Goal: Task Accomplishment & Management: Complete application form

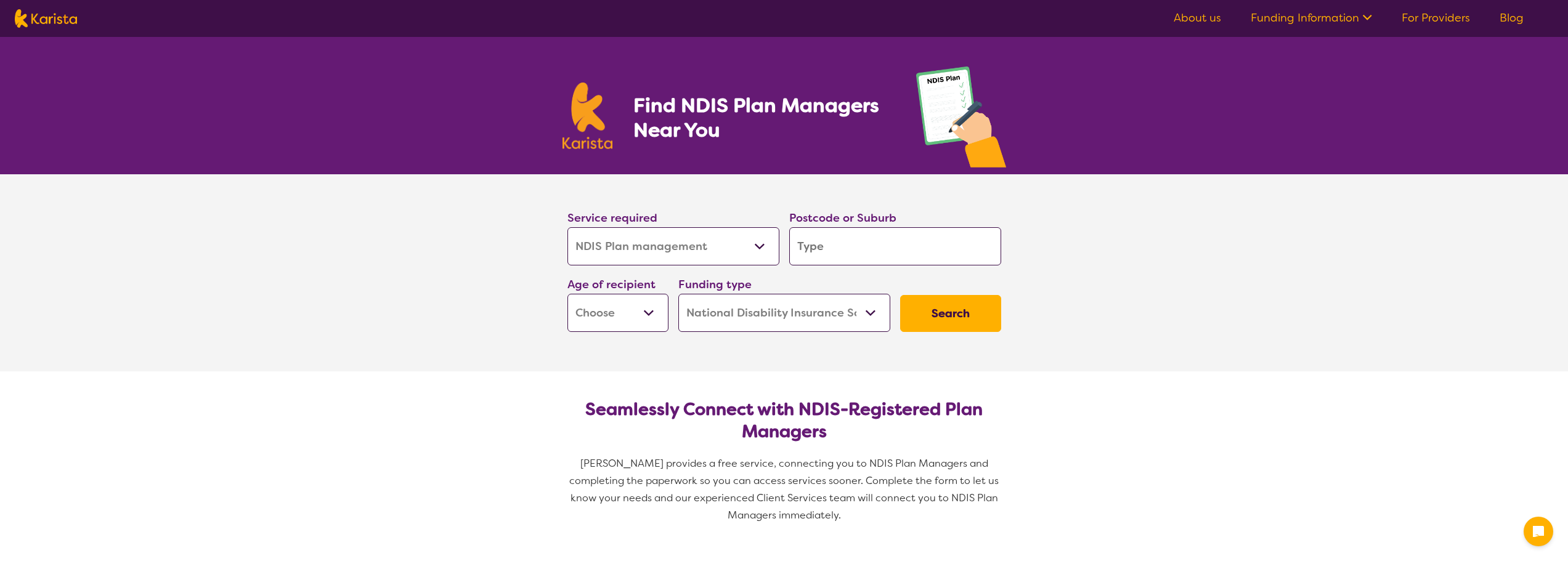
select select "NDIS Plan management"
select select "NDIS"
select select "NDIS Plan management"
select select "NDIS"
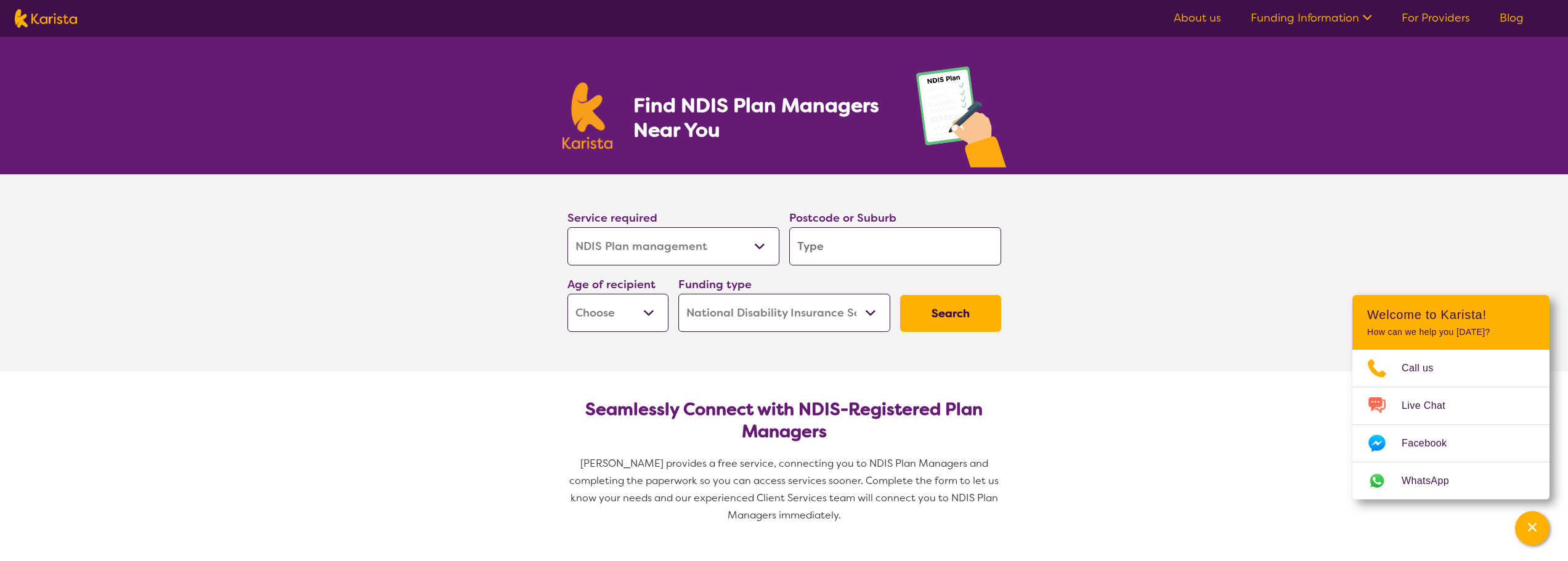
click at [827, 245] on input "search" at bounding box center [895, 246] width 212 height 38
type input "3"
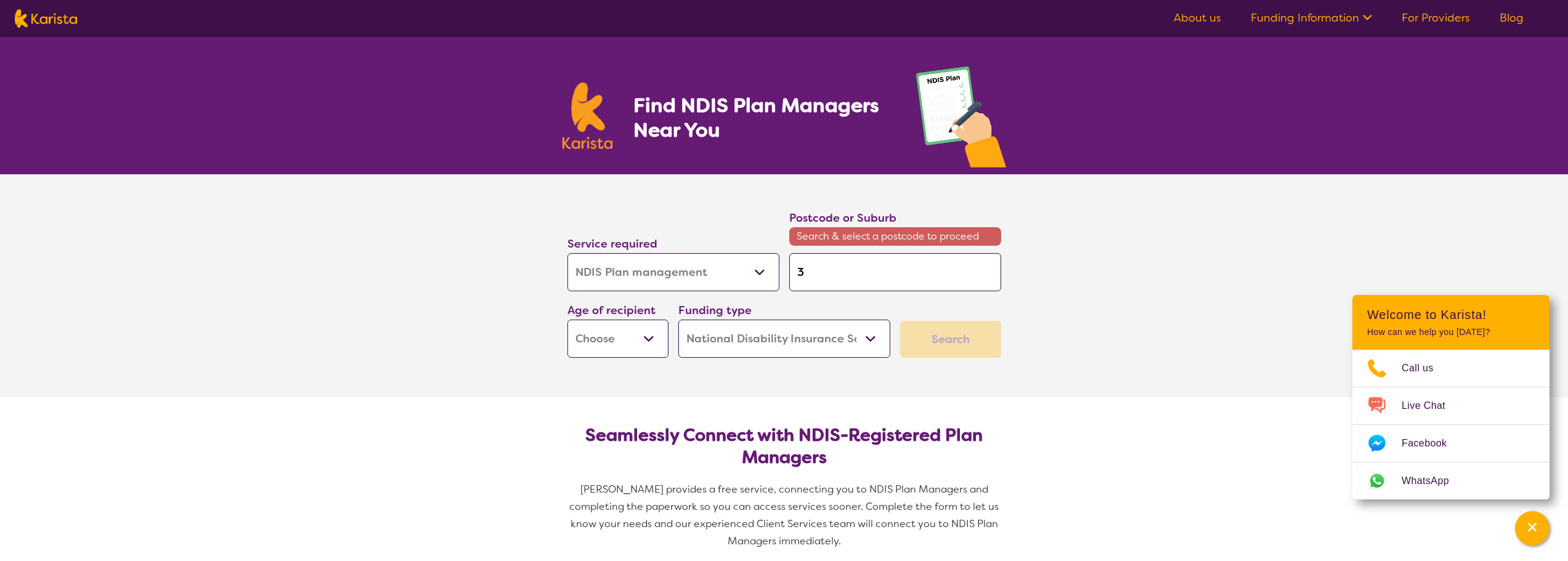
type input "39"
type input "397"
type input "3977"
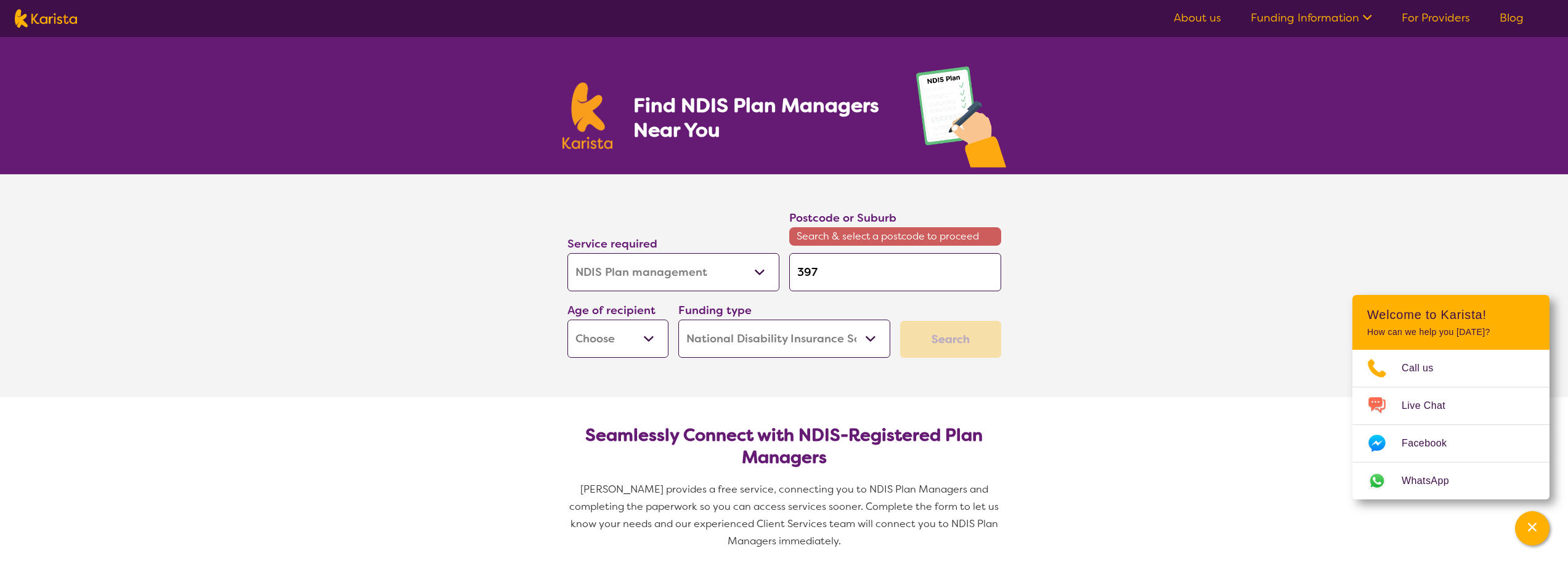
type input "3977"
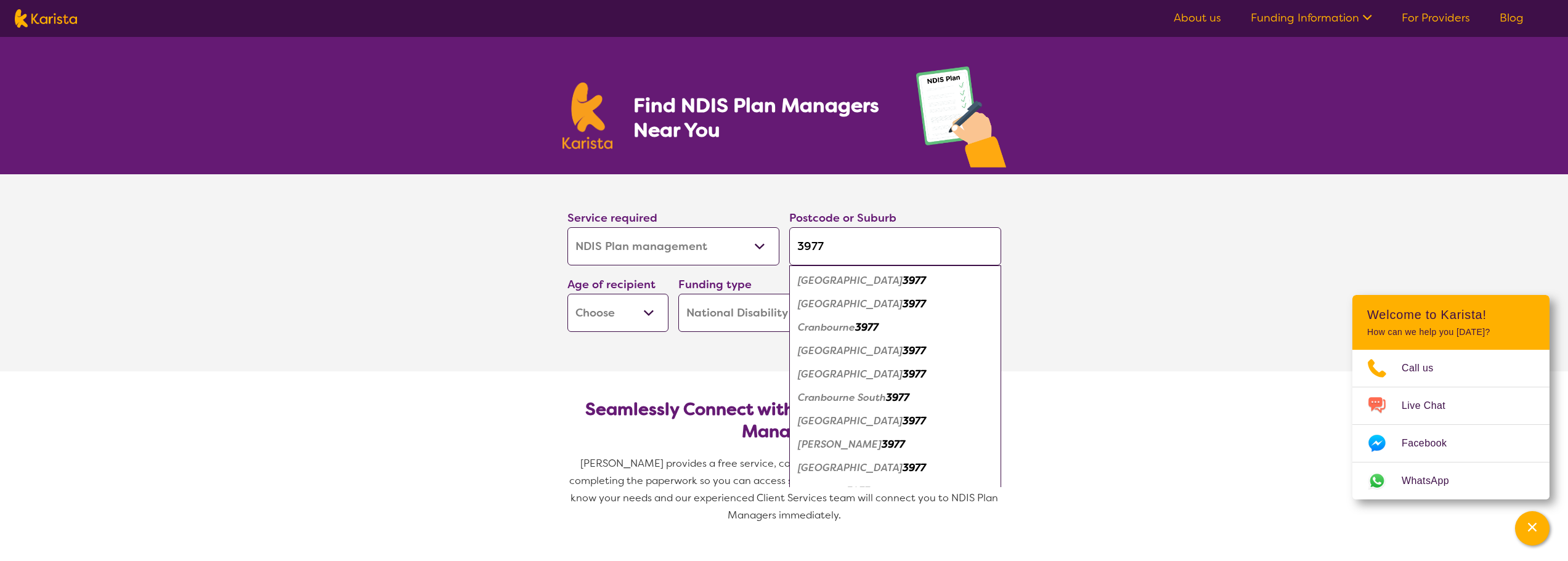
type input "3977"
click at [859, 350] on em "[GEOGRAPHIC_DATA]" at bounding box center [850, 351] width 104 height 13
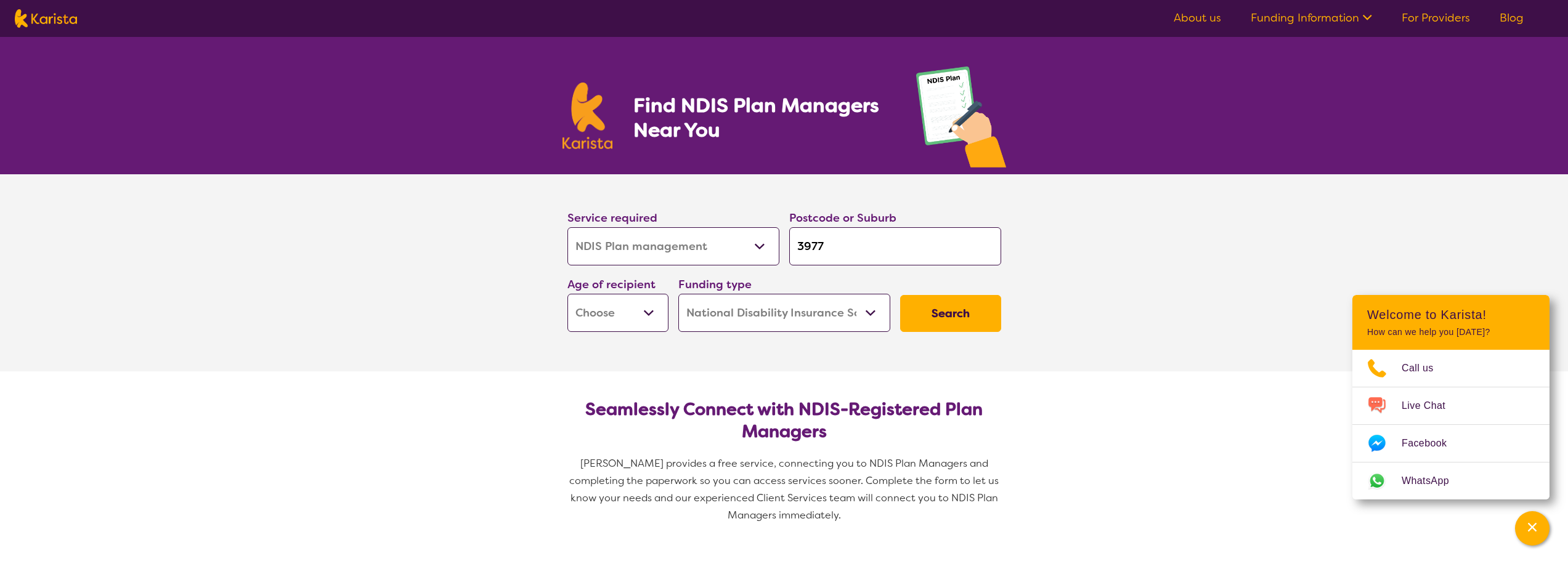
click at [609, 300] on select "Early Childhood - 0 to 9 Child - 10 to 11 Adolescent - 12 to 17 Adult - 18 to 6…" at bounding box center [618, 313] width 101 height 38
select select "EC"
click at [568, 294] on select "Early Childhood - 0 to 9 Child - 10 to 11 Adolescent - 12 to 17 Adult - 18 to 6…" at bounding box center [618, 313] width 101 height 38
select select "EC"
click at [789, 316] on select "Home Care Package (HCP) National Disability Insurance Scheme (NDIS) I don't know" at bounding box center [784, 313] width 212 height 38
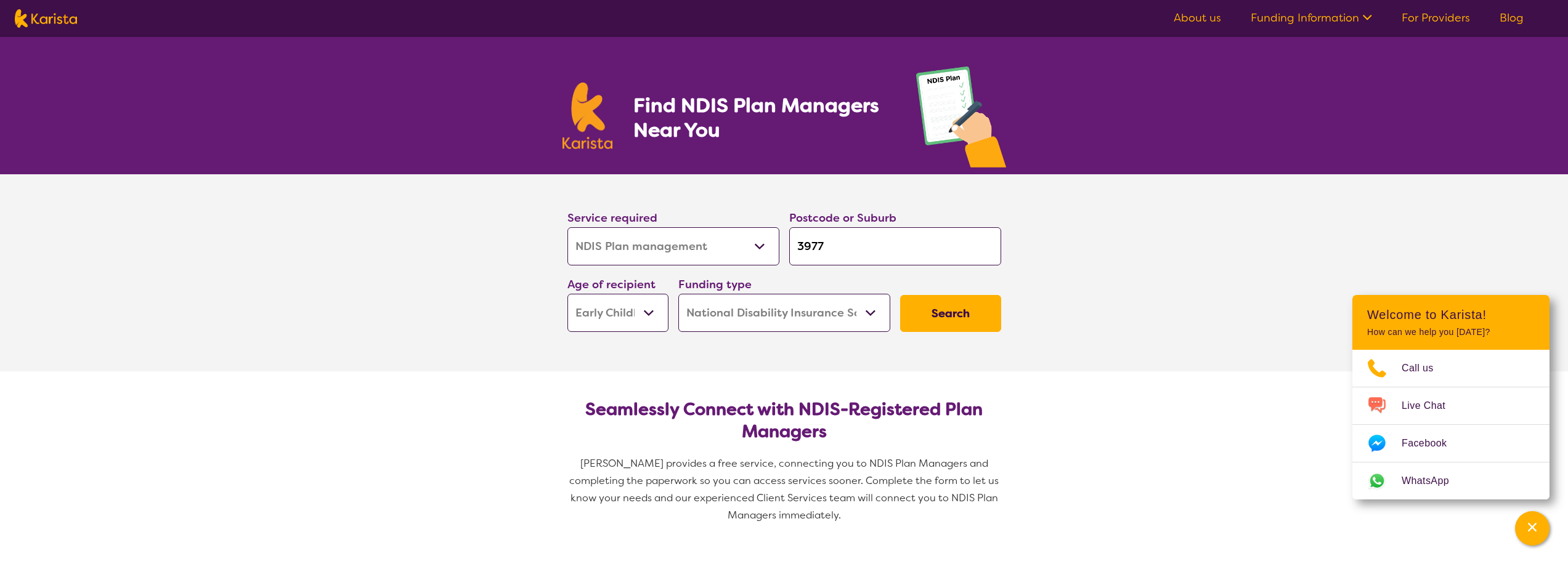
click at [678, 294] on select "Home Care Package (HCP) National Disability Insurance Scheme (NDIS) I don't know" at bounding box center [784, 313] width 212 height 38
click at [953, 308] on button "Search" at bounding box center [951, 313] width 101 height 37
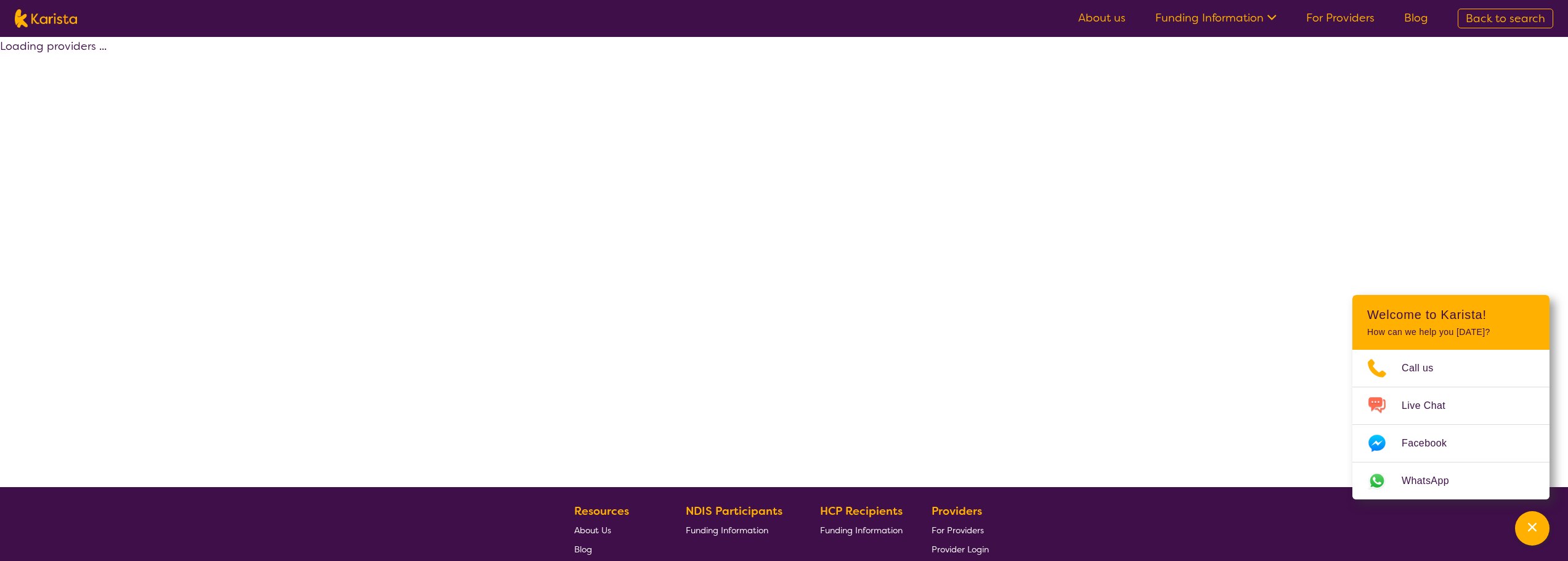
select select "by_score"
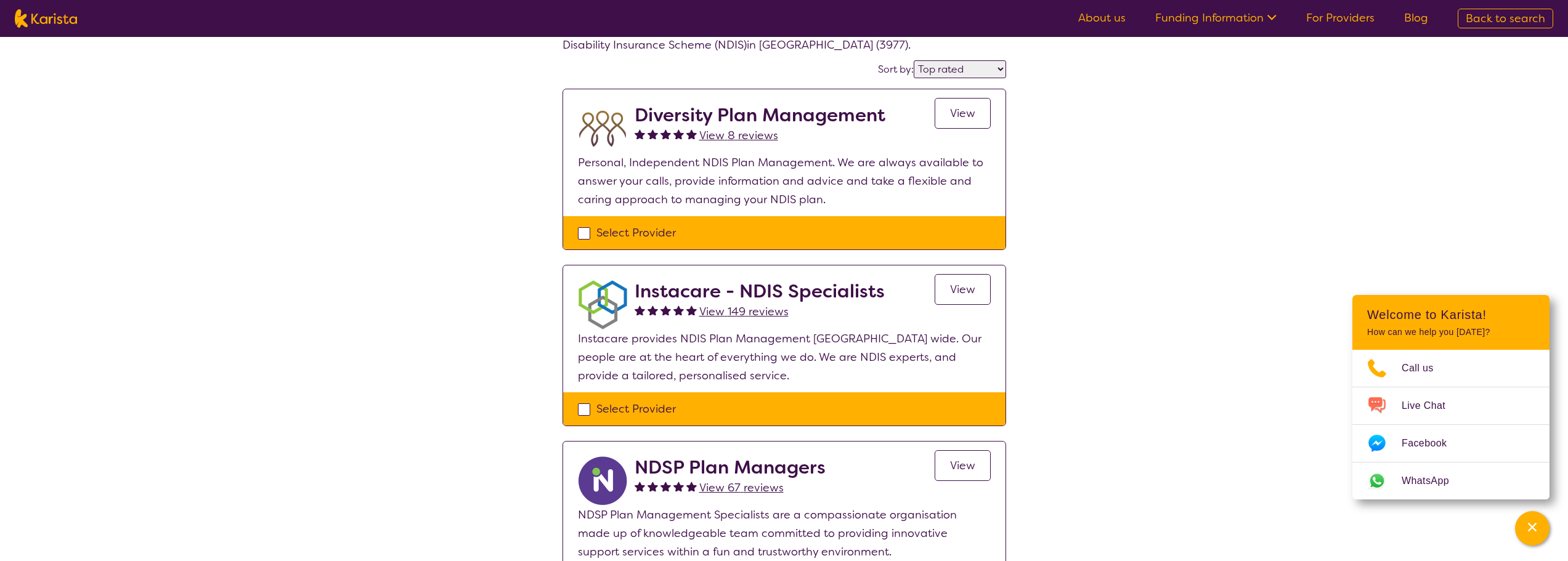
scroll to position [61, 0]
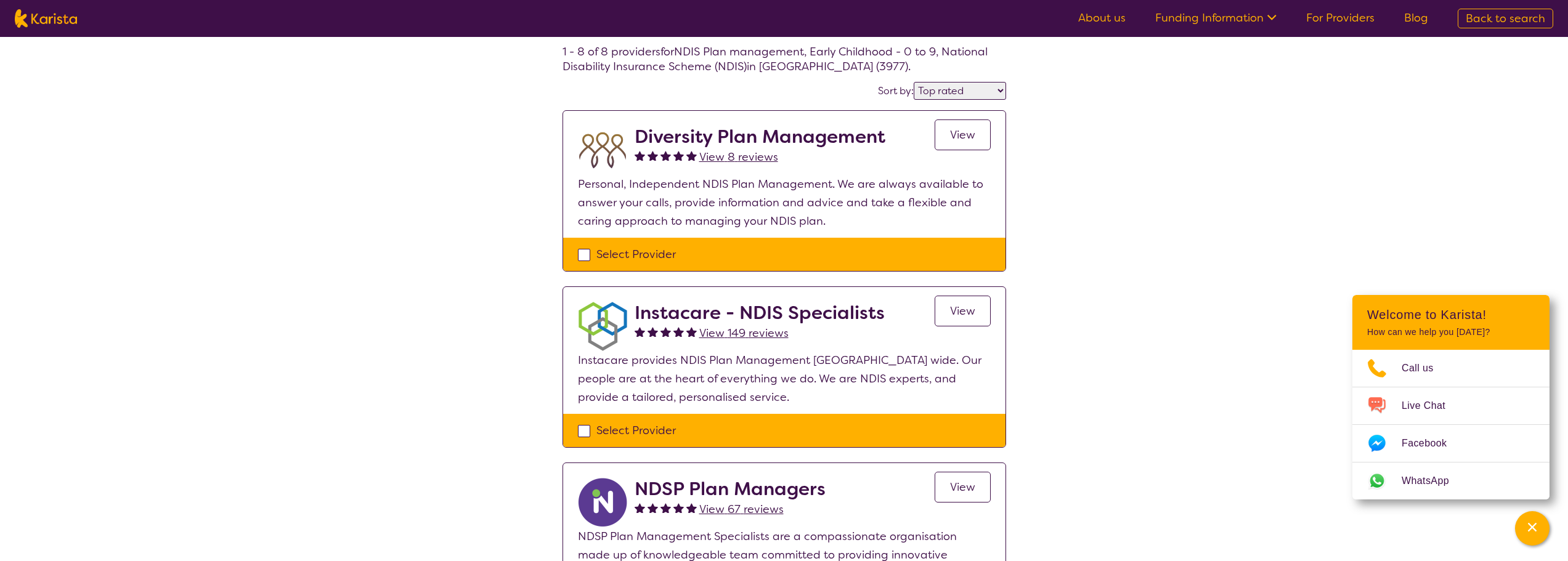
click at [957, 306] on span "View" at bounding box center [963, 311] width 26 height 15
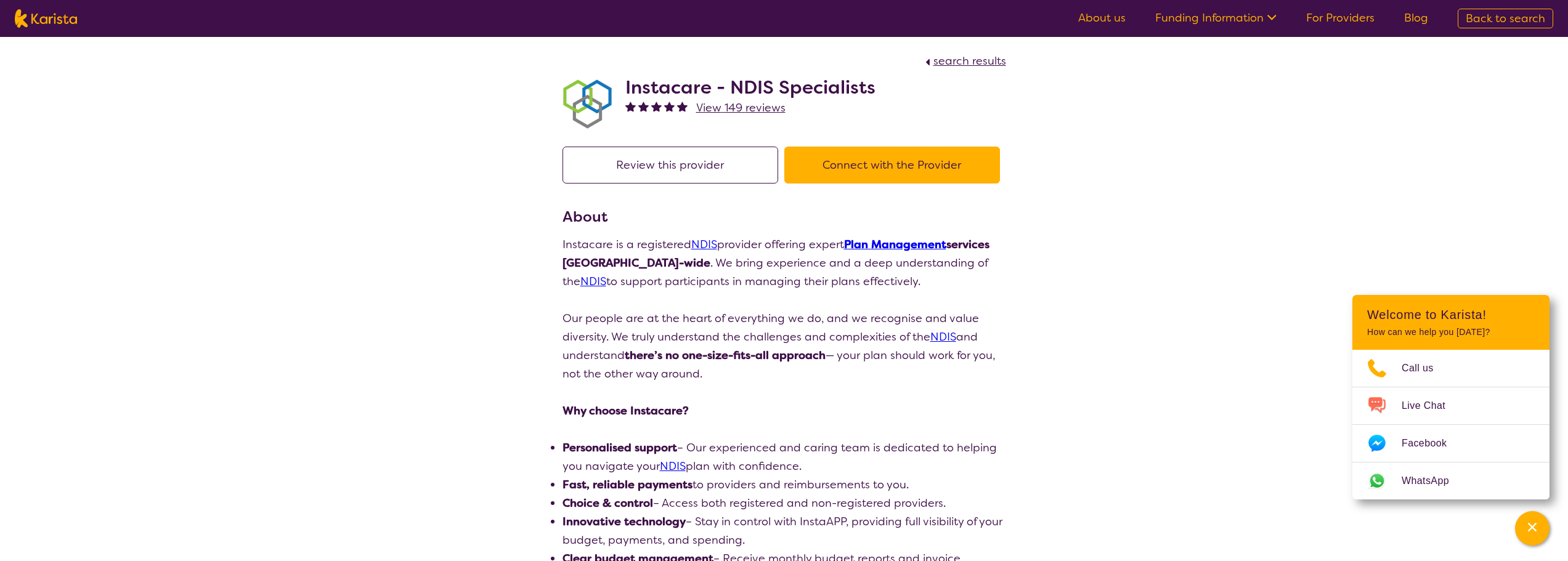
click at [881, 182] on button "Connect with the Provider" at bounding box center [892, 165] width 216 height 37
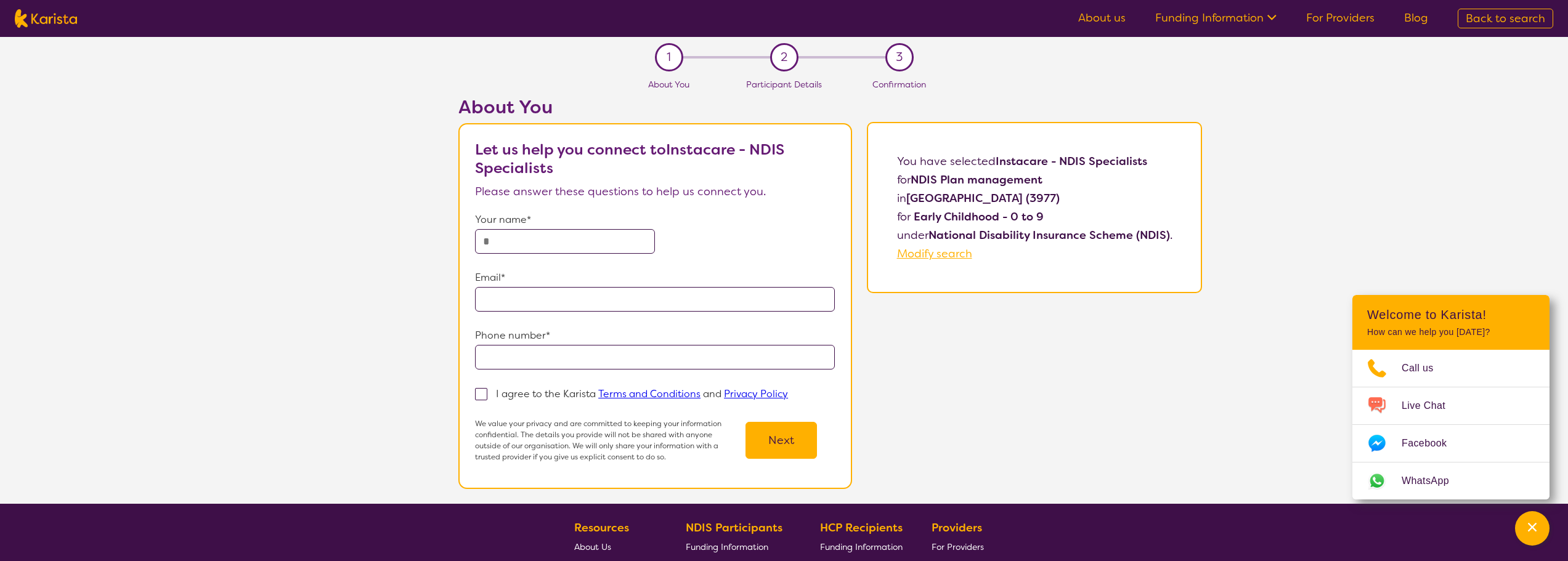
click at [565, 225] on p "Your name*" at bounding box center [654, 220] width 360 height 18
click at [548, 246] on input "text" at bounding box center [565, 241] width 180 height 25
click at [538, 299] on input "email" at bounding box center [654, 299] width 360 height 25
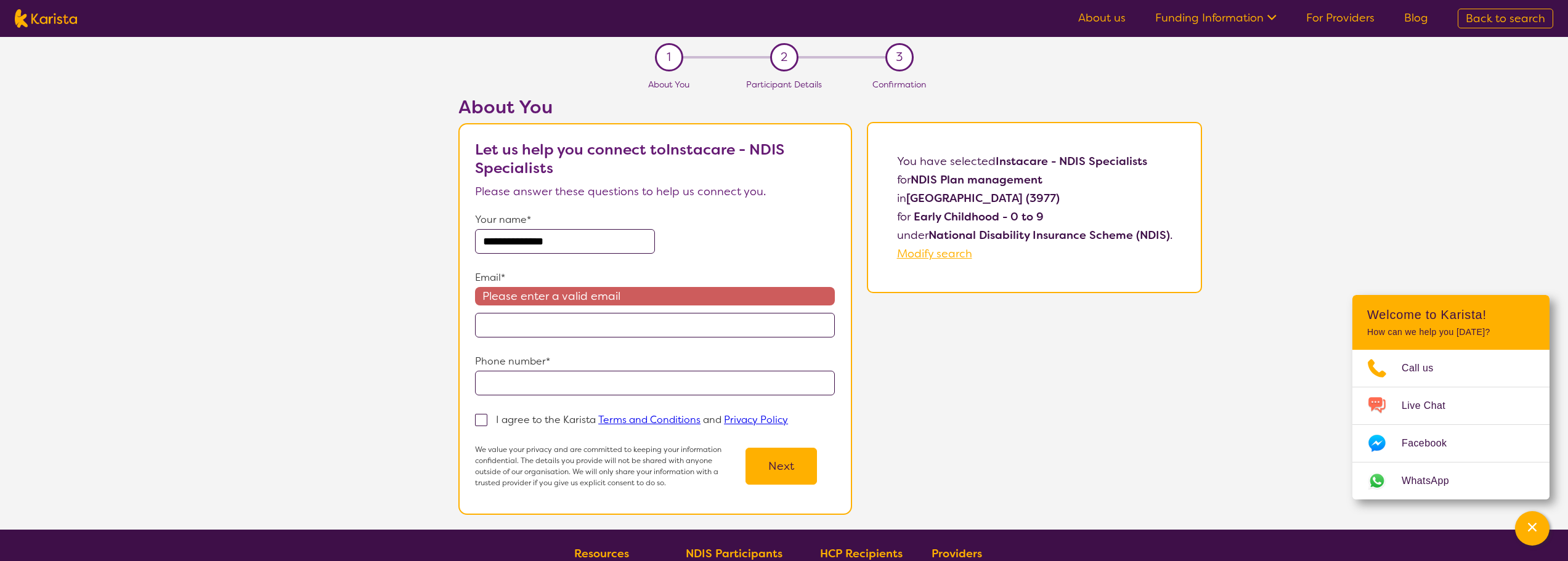
click at [574, 236] on input "**********" at bounding box center [565, 241] width 180 height 25
type input "**********"
click at [533, 326] on input "email" at bounding box center [654, 325] width 360 height 25
type input "**********"
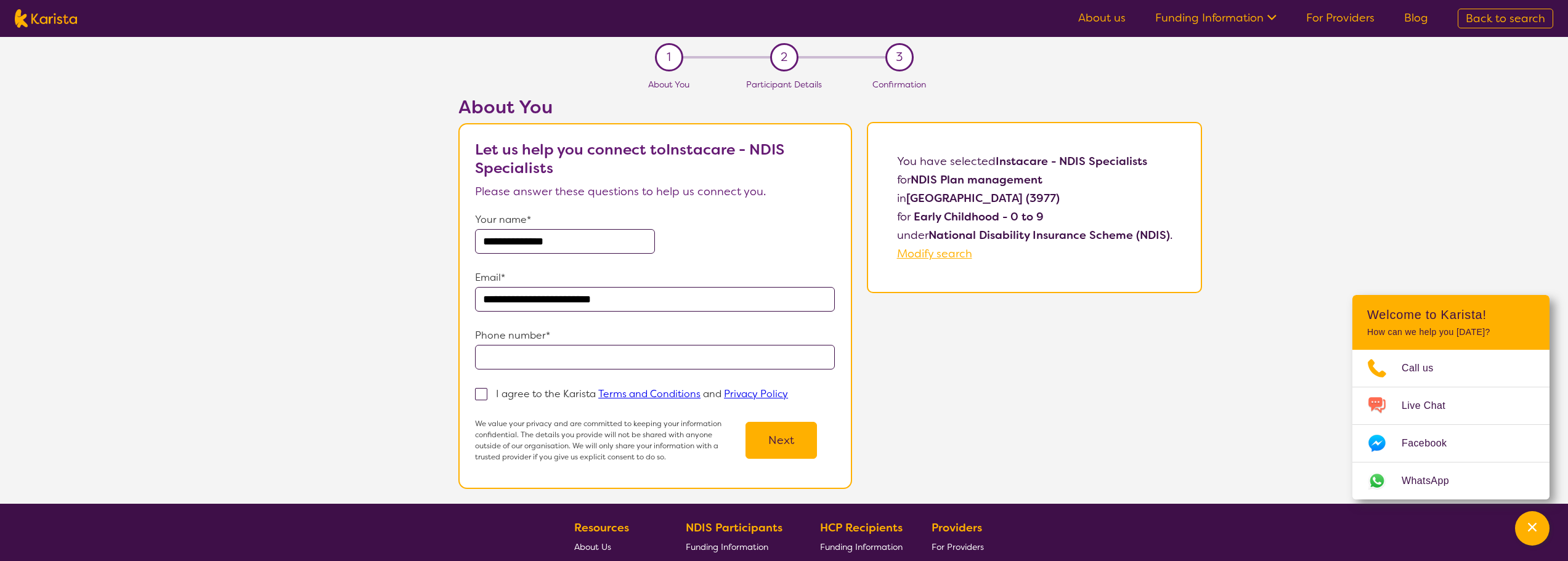
click at [545, 355] on input "tel" at bounding box center [654, 357] width 360 height 25
type input "**********"
click at [481, 394] on span at bounding box center [481, 394] width 12 height 12
click at [788, 394] on input "I agree to the Karista Terms and Conditions and Privacy Policy" at bounding box center [792, 393] width 8 height 8
checkbox input "true"
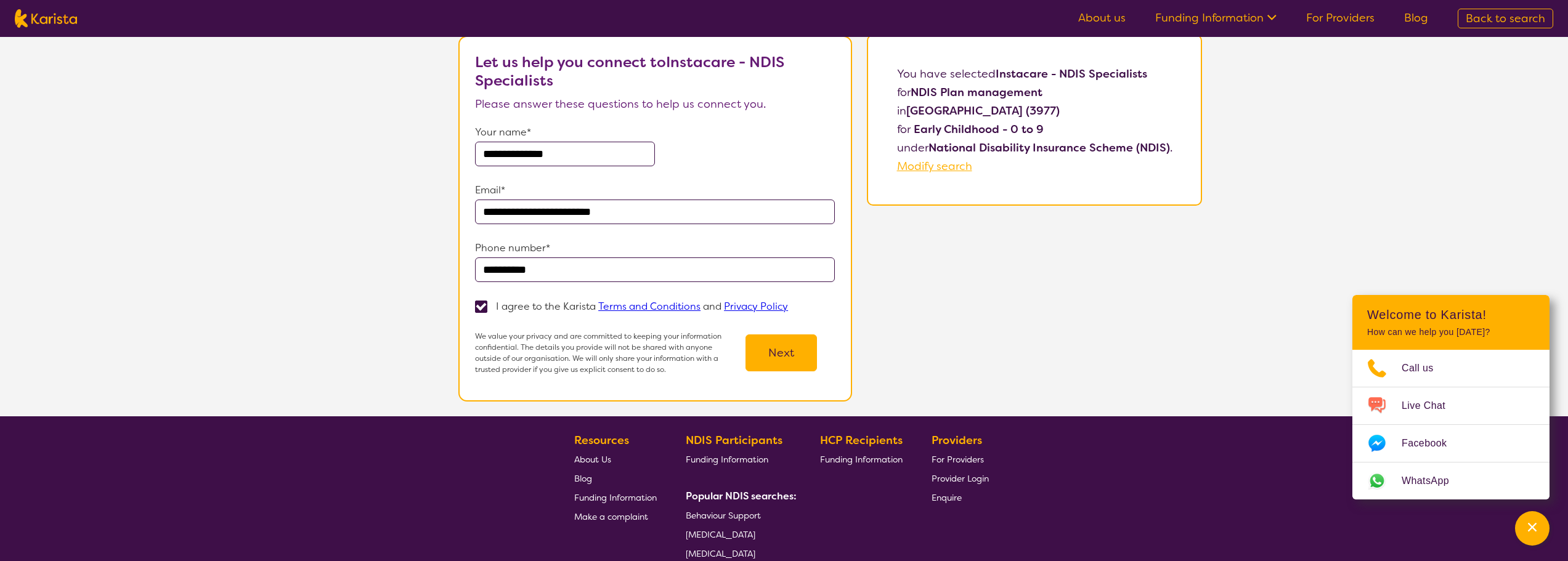
scroll to position [124, 0]
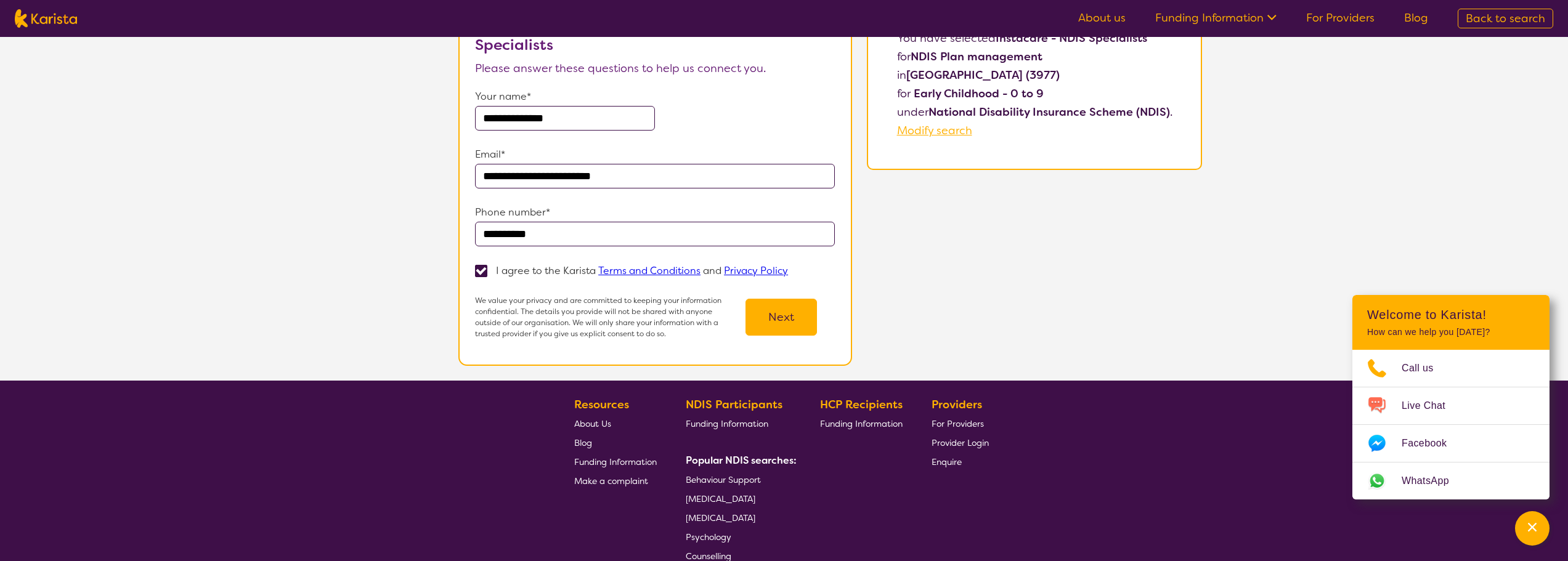
click at [793, 319] on button "Next" at bounding box center [782, 318] width 71 height 37
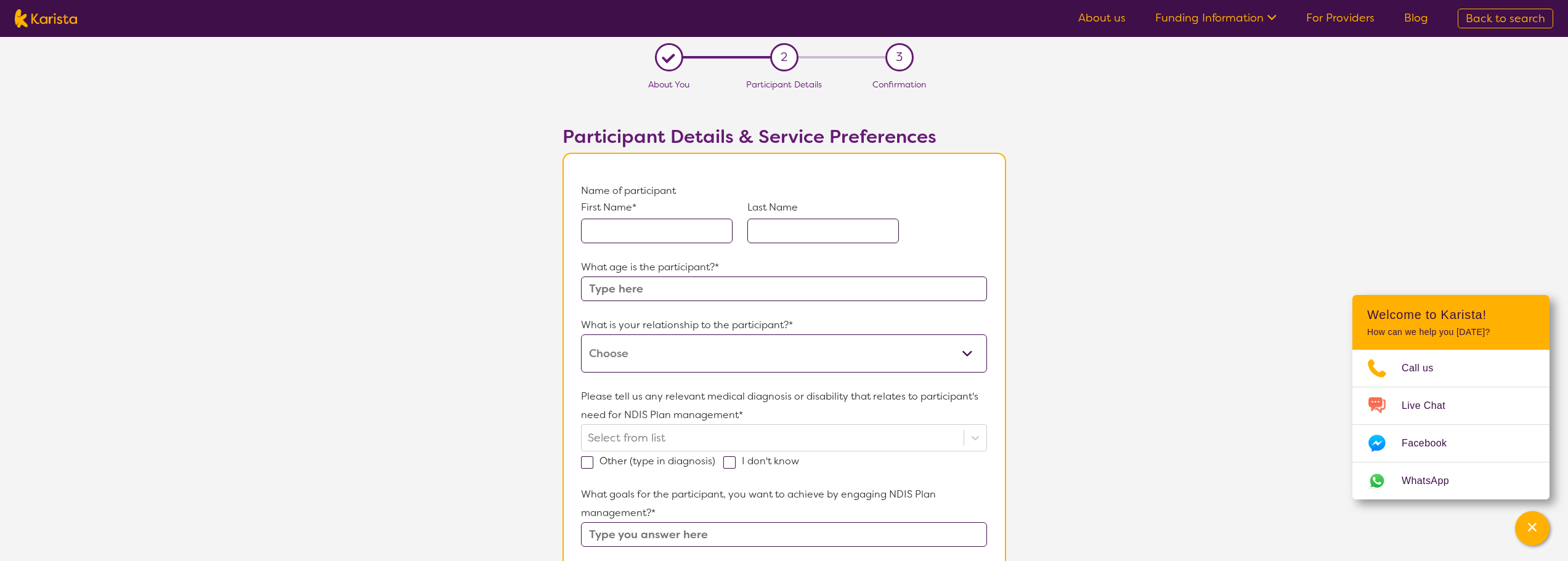
click at [644, 231] on input "text" at bounding box center [657, 231] width 152 height 25
type input "[US_STATE]"
click at [784, 236] on input "text" at bounding box center [824, 231] width 152 height 25
type input "[PERSON_NAME]"
click at [735, 284] on input "text" at bounding box center [784, 288] width 406 height 25
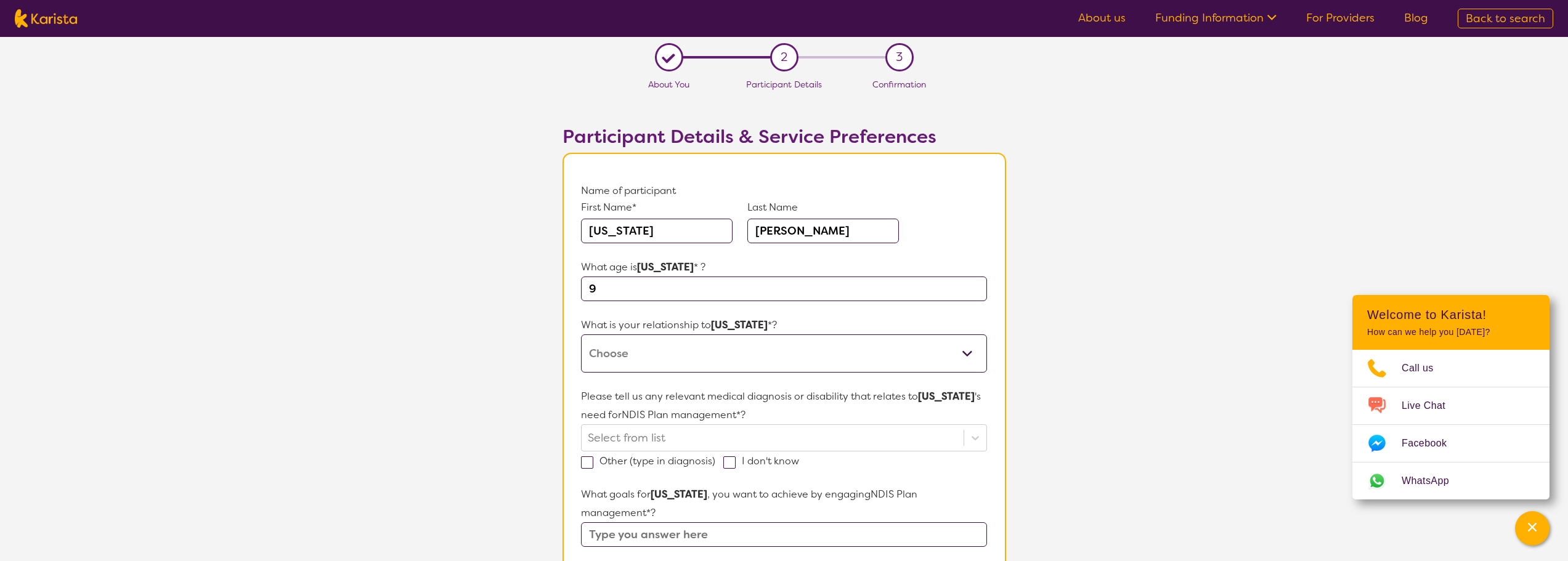
type input "9"
click at [700, 343] on select "This request is for myself I am their parent I am their child I am their spouse…" at bounding box center [784, 354] width 406 height 38
select select "I am their parent"
click at [581, 335] on select "This request is for myself I am their parent I am their child I am their spouse…" at bounding box center [784, 354] width 406 height 38
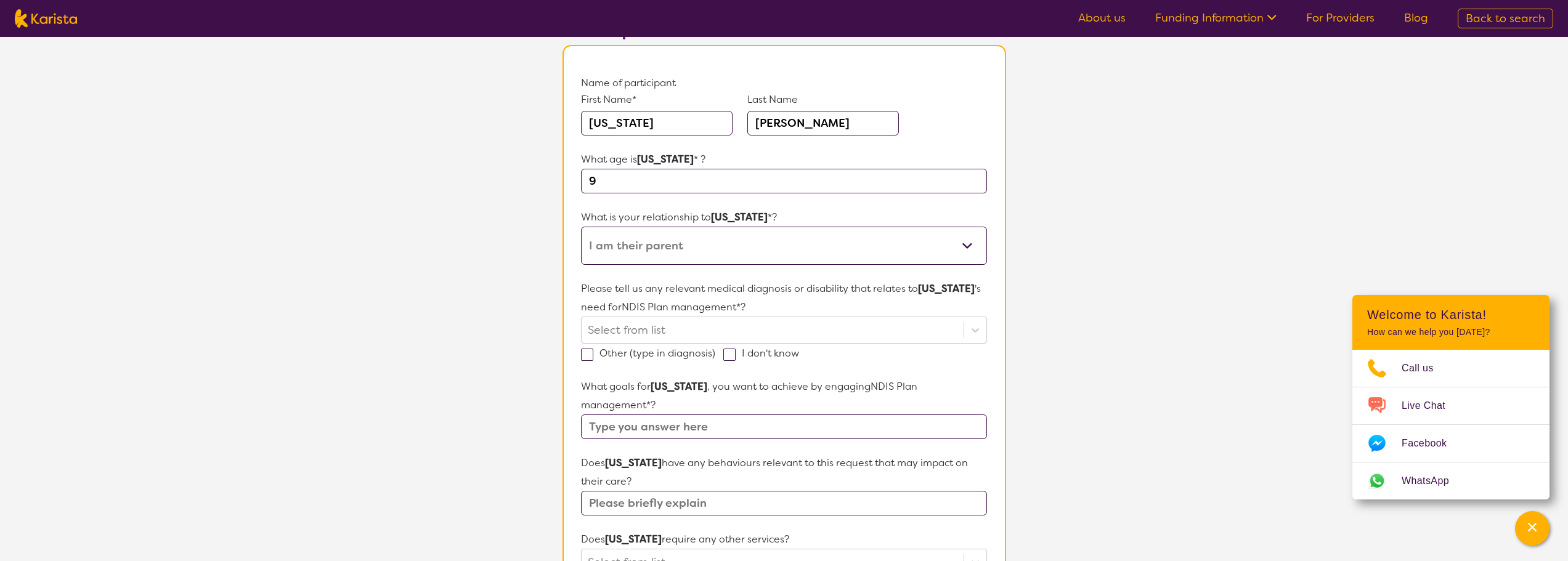
scroll to position [124, 0]
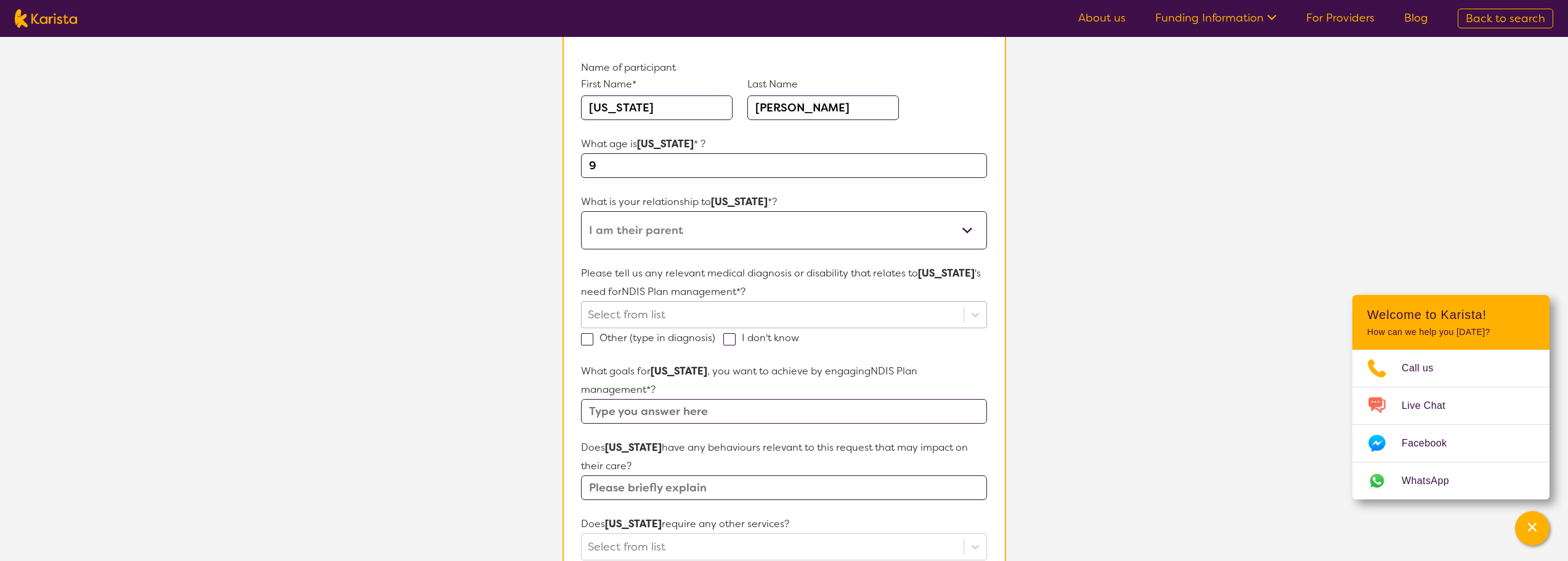
click at [721, 305] on div at bounding box center [772, 315] width 369 height 21
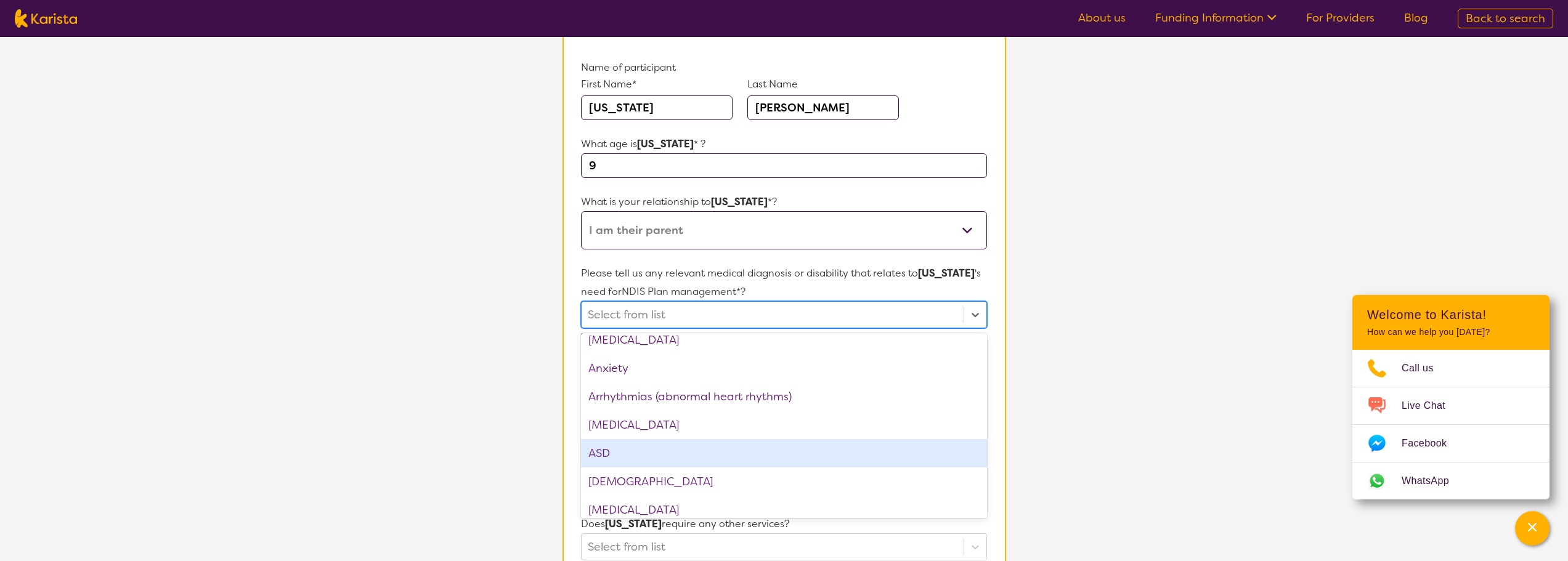
scroll to position [185, 0]
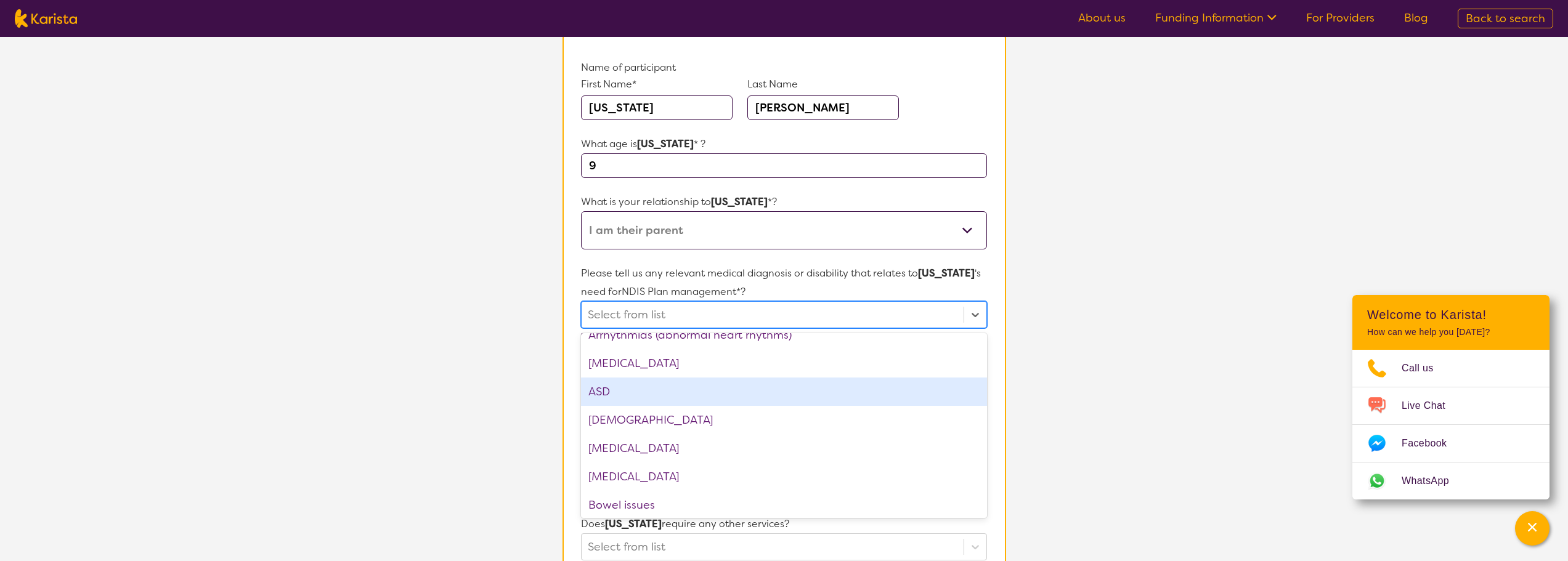
click at [647, 398] on div "ASD" at bounding box center [784, 392] width 406 height 28
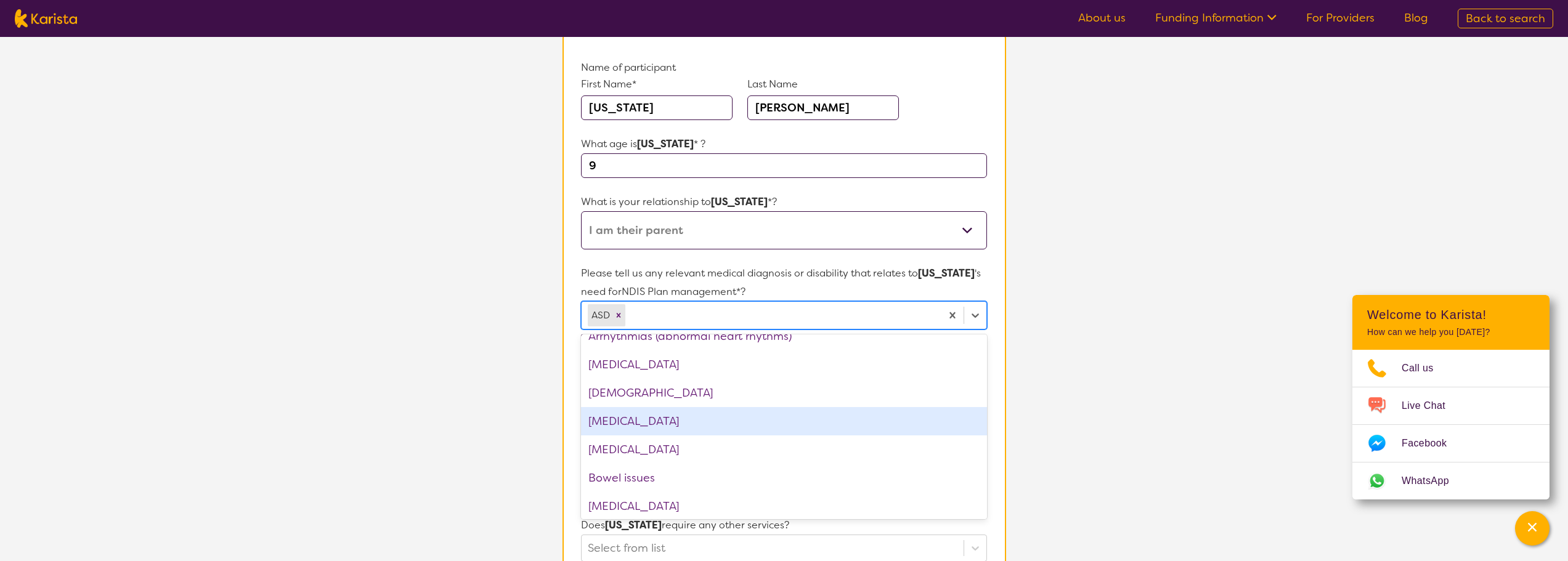
click at [706, 431] on div "[MEDICAL_DATA]" at bounding box center [784, 421] width 406 height 28
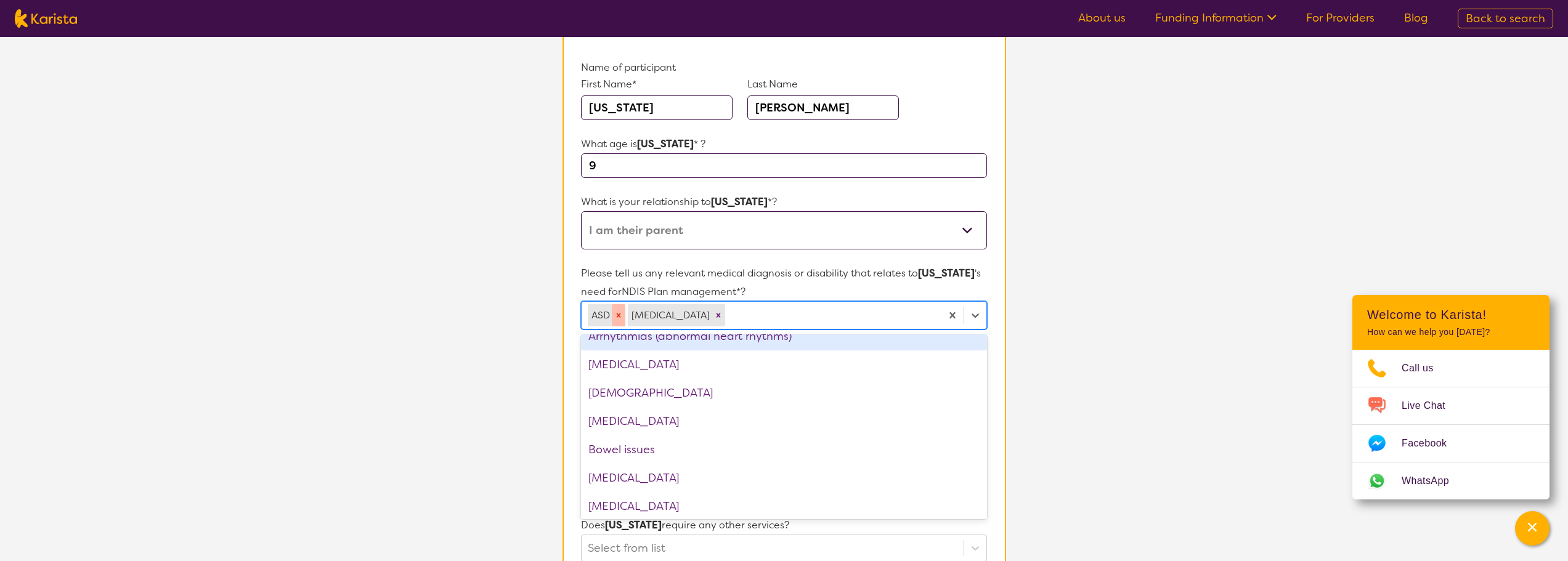
click at [619, 318] on icon "Remove ASD" at bounding box center [618, 315] width 8 height 8
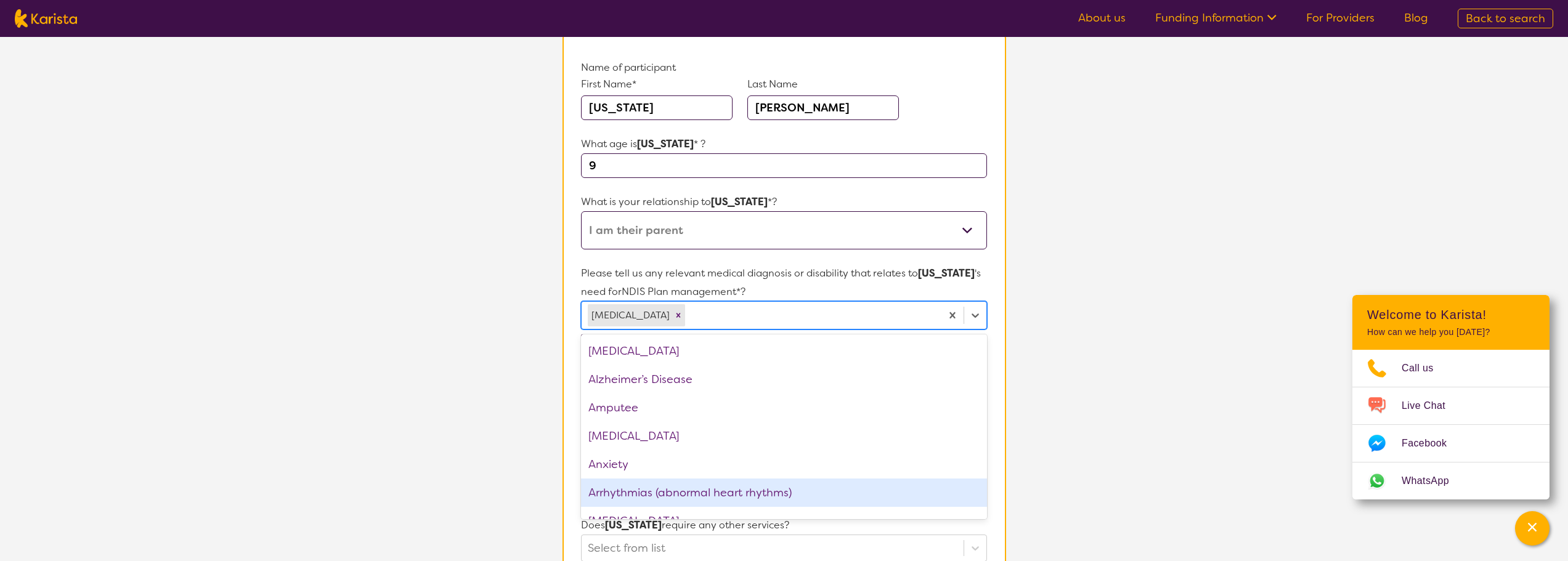
scroll to position [0, 0]
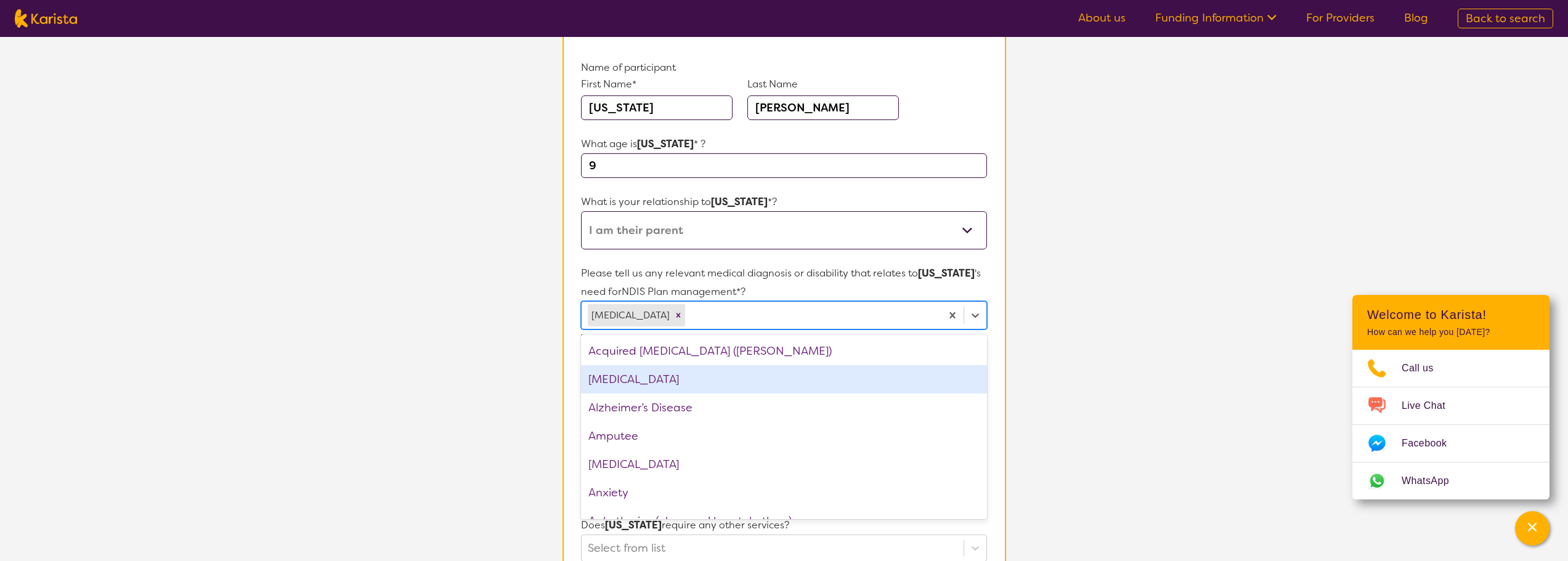
click at [672, 382] on div "[MEDICAL_DATA]" at bounding box center [784, 379] width 406 height 28
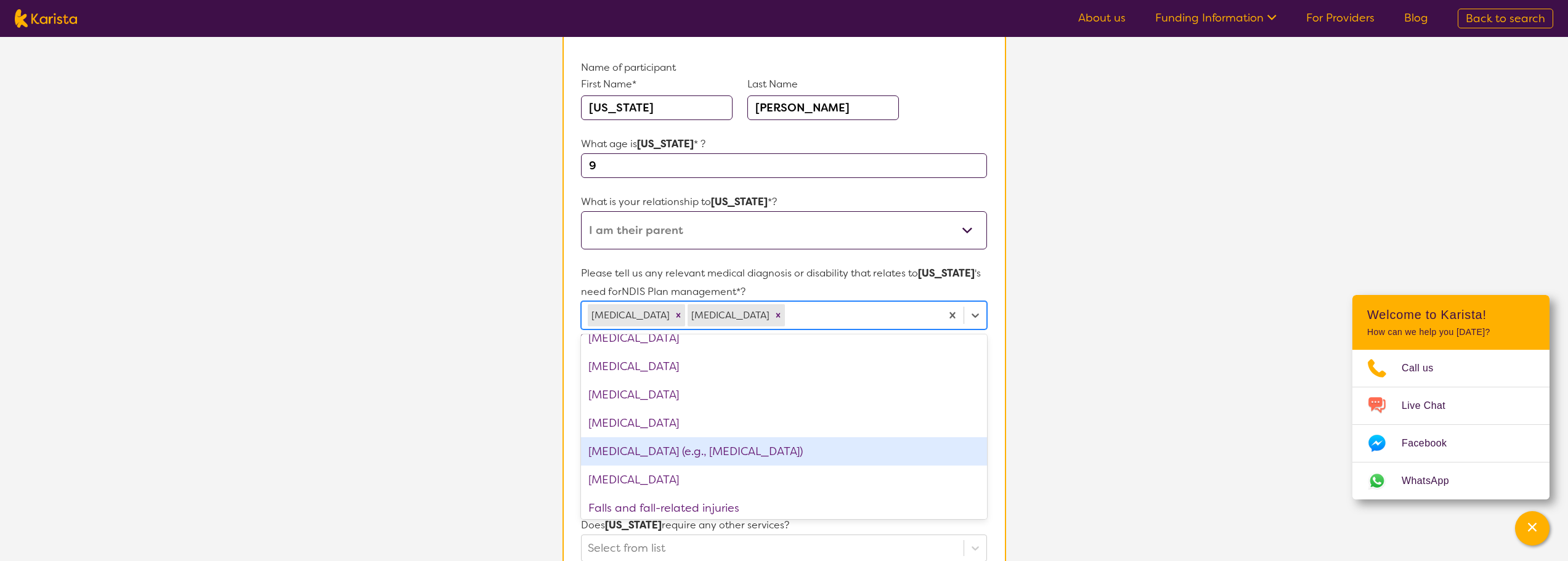
scroll to position [739, 0]
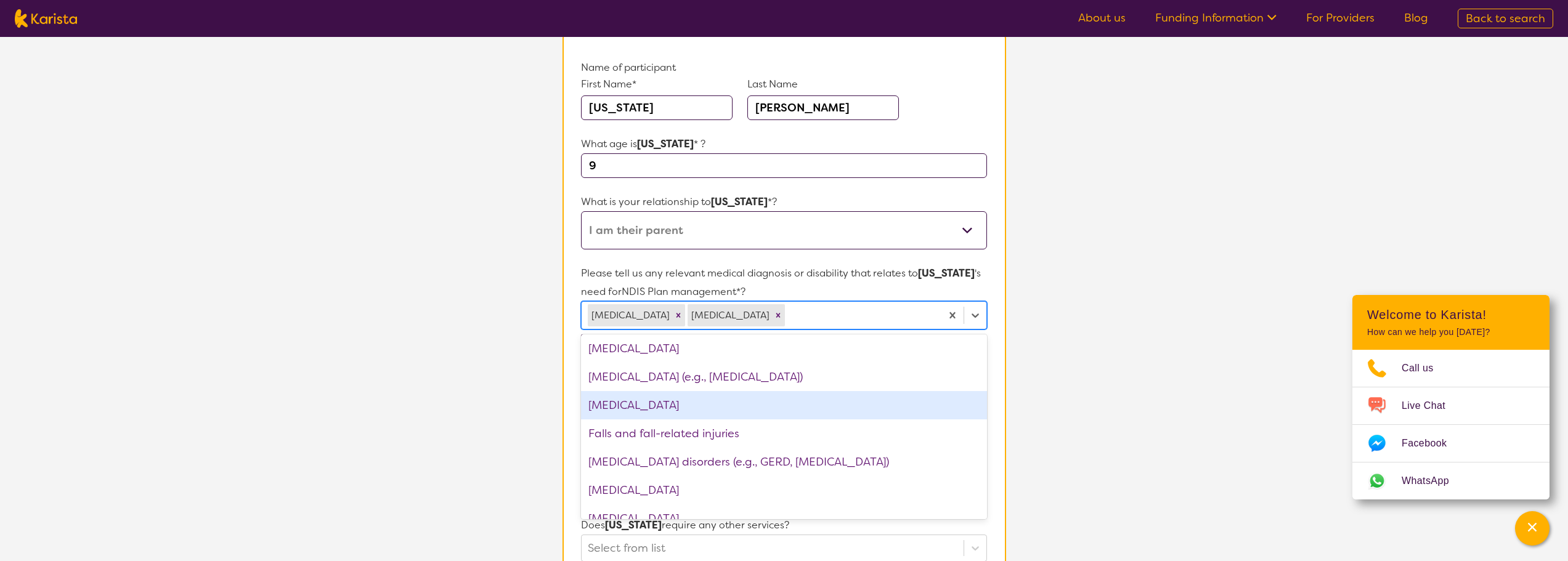
click at [1061, 362] on section "L About You 2 Participant Details 3 Confirmation Participant Details & Service …" at bounding box center [784, 458] width 1568 height 1087
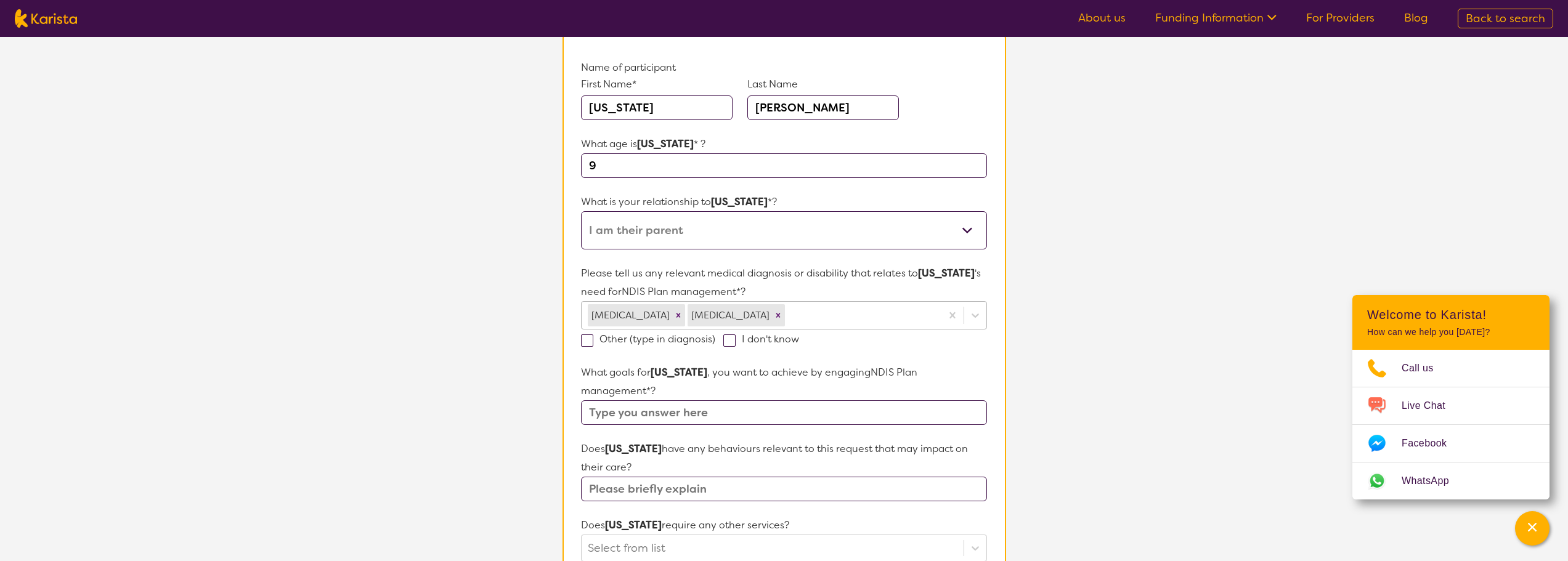
scroll to position [185, 0]
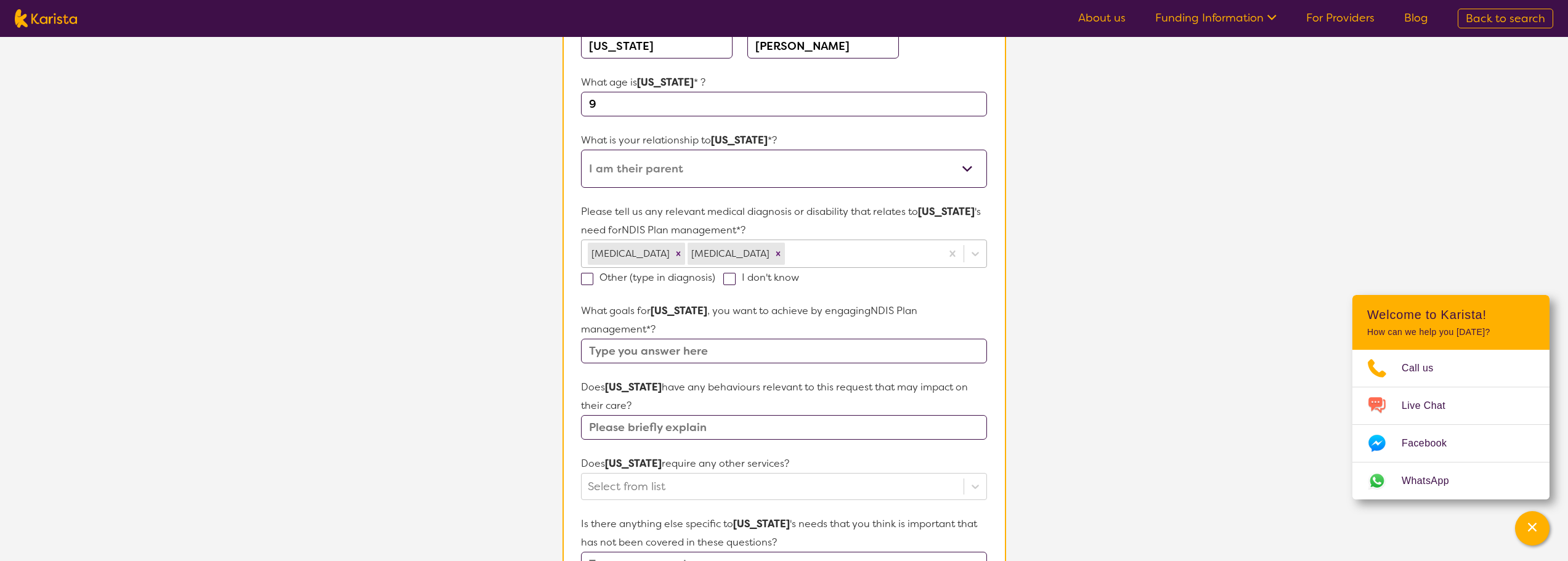
click at [728, 339] on input "text" at bounding box center [784, 351] width 406 height 25
click at [727, 339] on input "text" at bounding box center [784, 351] width 406 height 25
click at [729, 339] on input "text" at bounding box center [784, 351] width 406 height 25
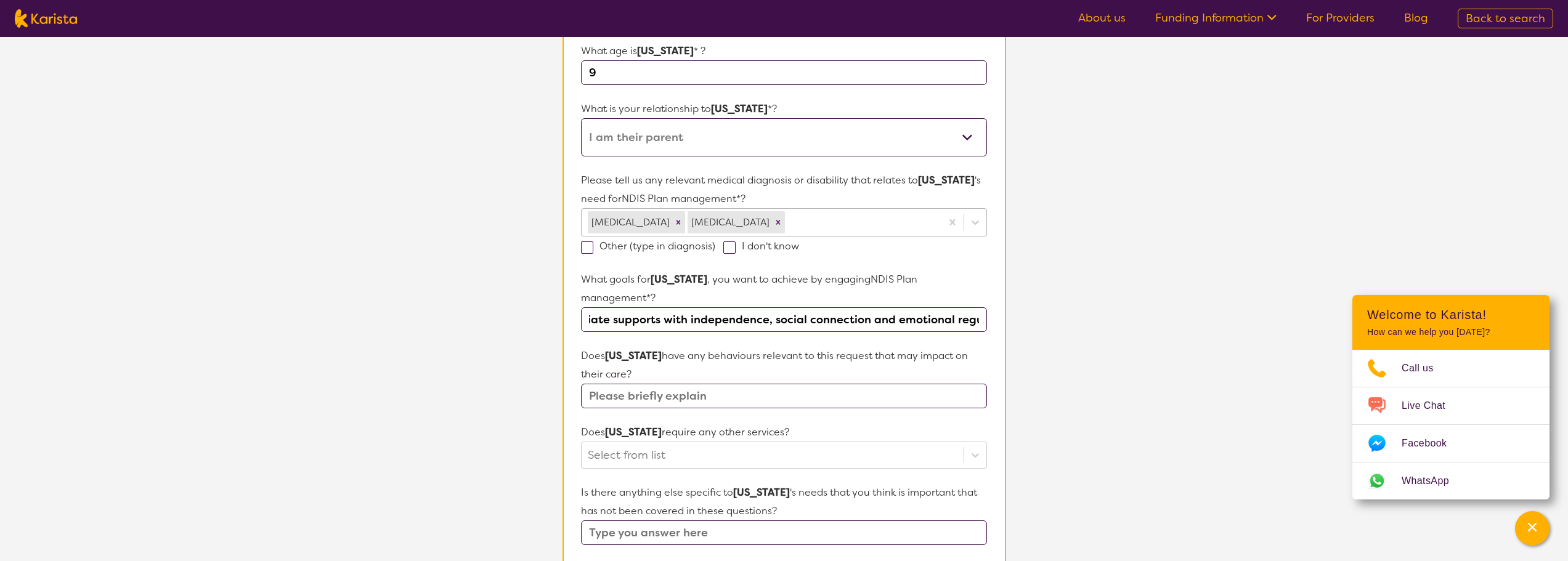
scroll to position [246, 0]
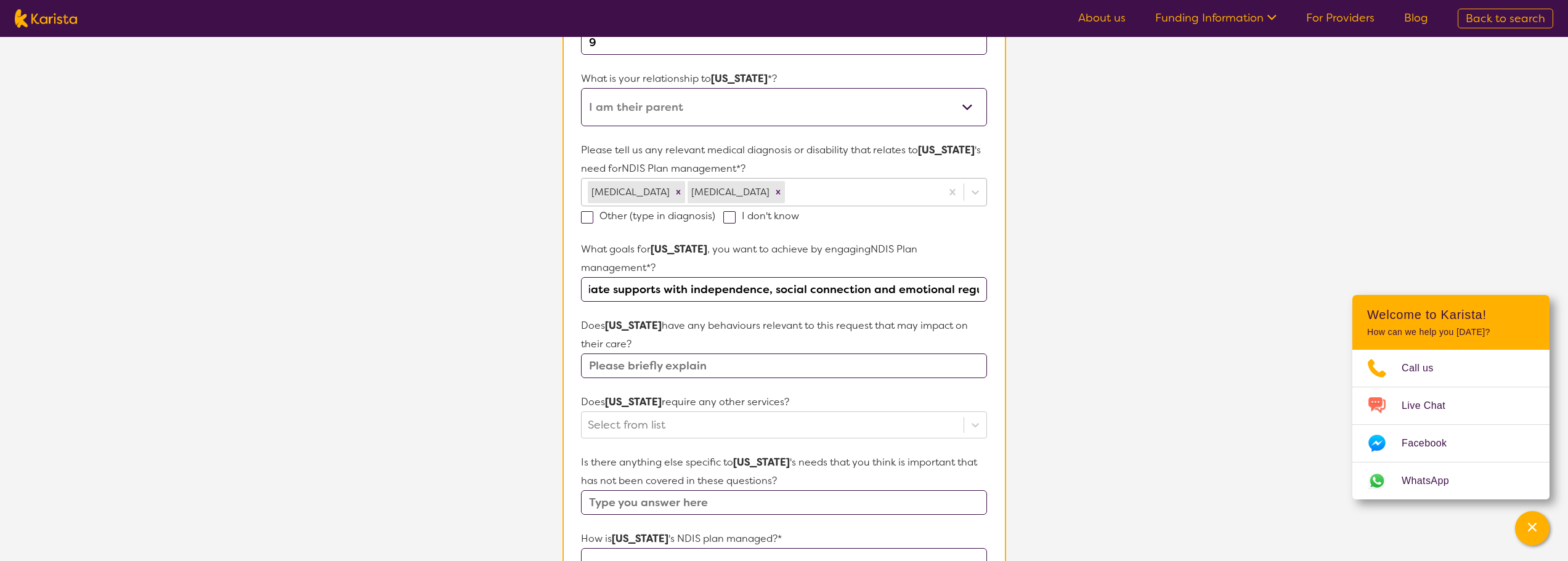
type input "Support with billing and ensure [US_STATE] has access to the appropriate suppor…"
click at [664, 354] on input "text" at bounding box center [784, 365] width 406 height 25
click at [723, 353] on input "text" at bounding box center [784, 365] width 406 height 25
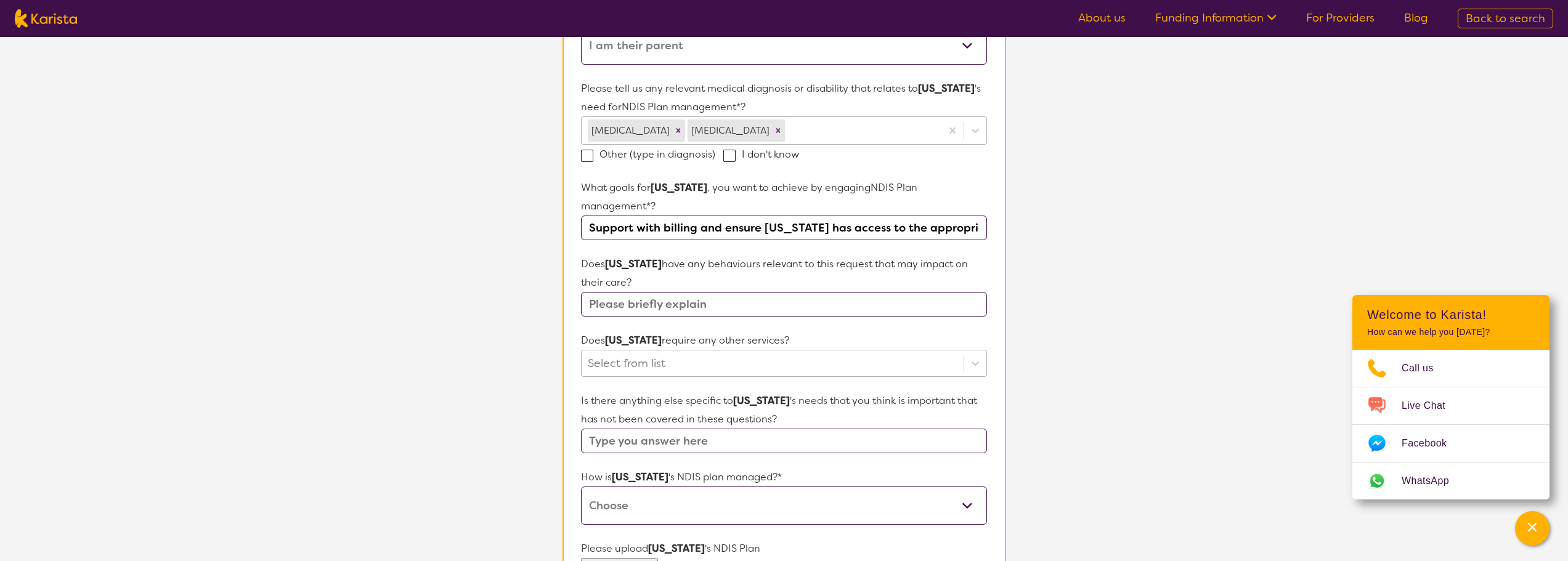
click at [732, 353] on div at bounding box center [772, 363] width 369 height 21
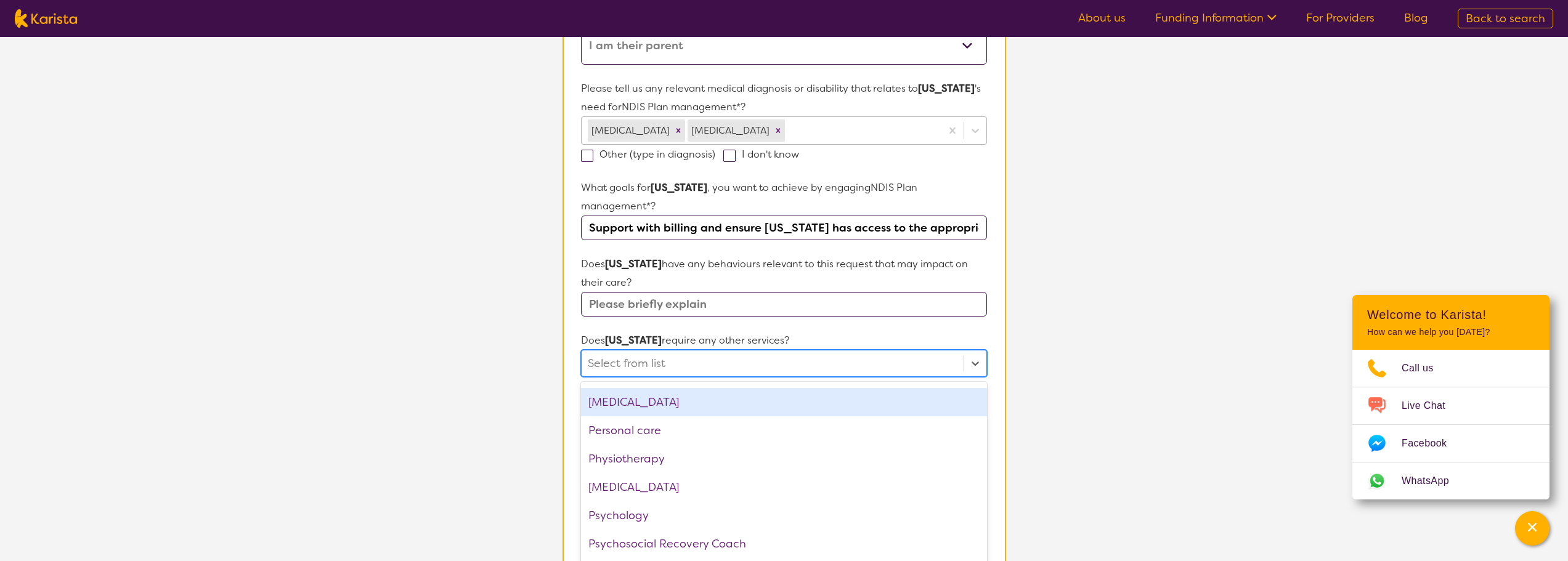
click at [732, 388] on div "[MEDICAL_DATA]" at bounding box center [784, 402] width 406 height 28
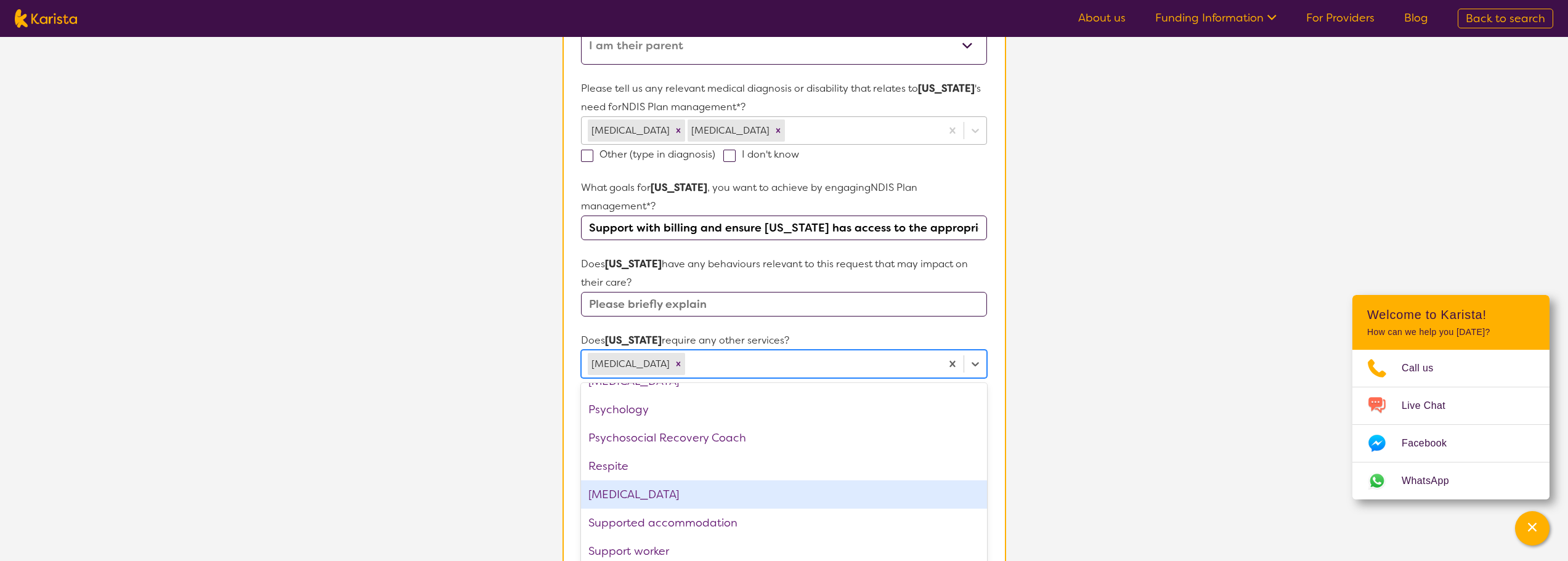
click at [698, 480] on div "[MEDICAL_DATA]" at bounding box center [784, 494] width 406 height 28
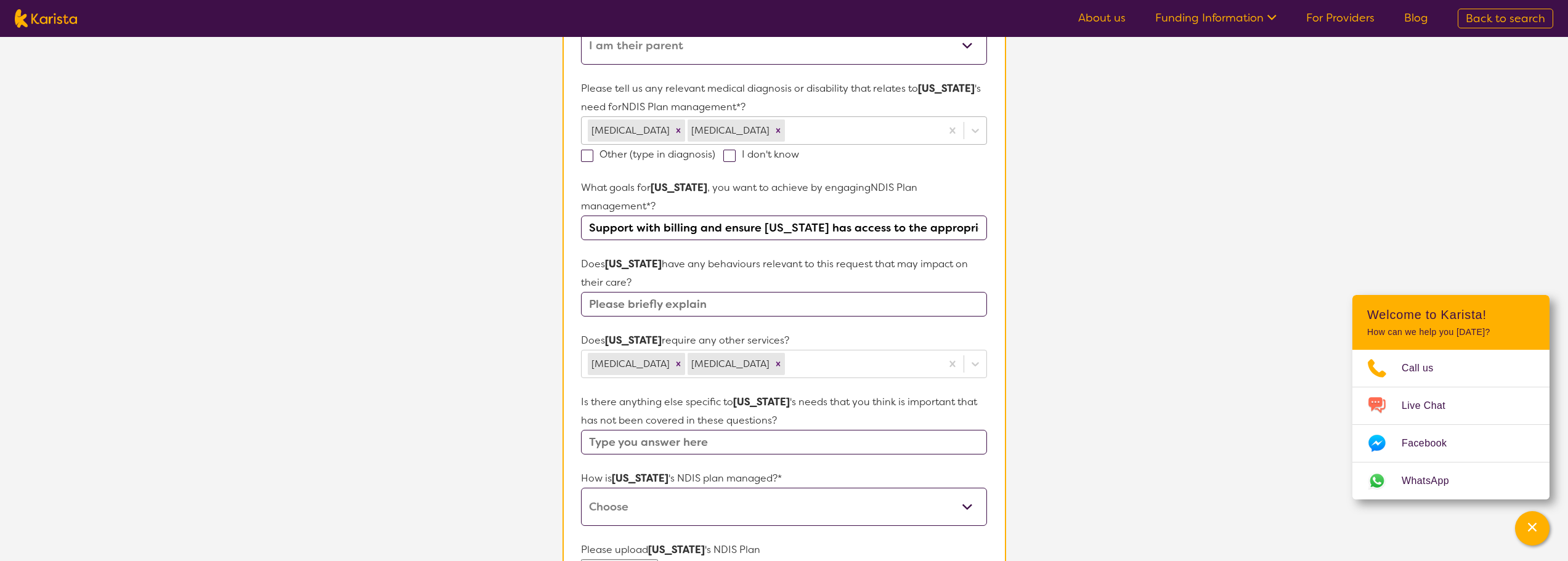
click at [1089, 405] on section "L About You 2 Participant Details 3 Confirmation Participant Details & Service …" at bounding box center [784, 273] width 1568 height 1088
click at [816, 292] on input "text" at bounding box center [784, 304] width 406 height 25
click at [790, 292] on input "text" at bounding box center [784, 304] width 406 height 25
click at [795, 292] on input "text" at bounding box center [784, 304] width 406 height 25
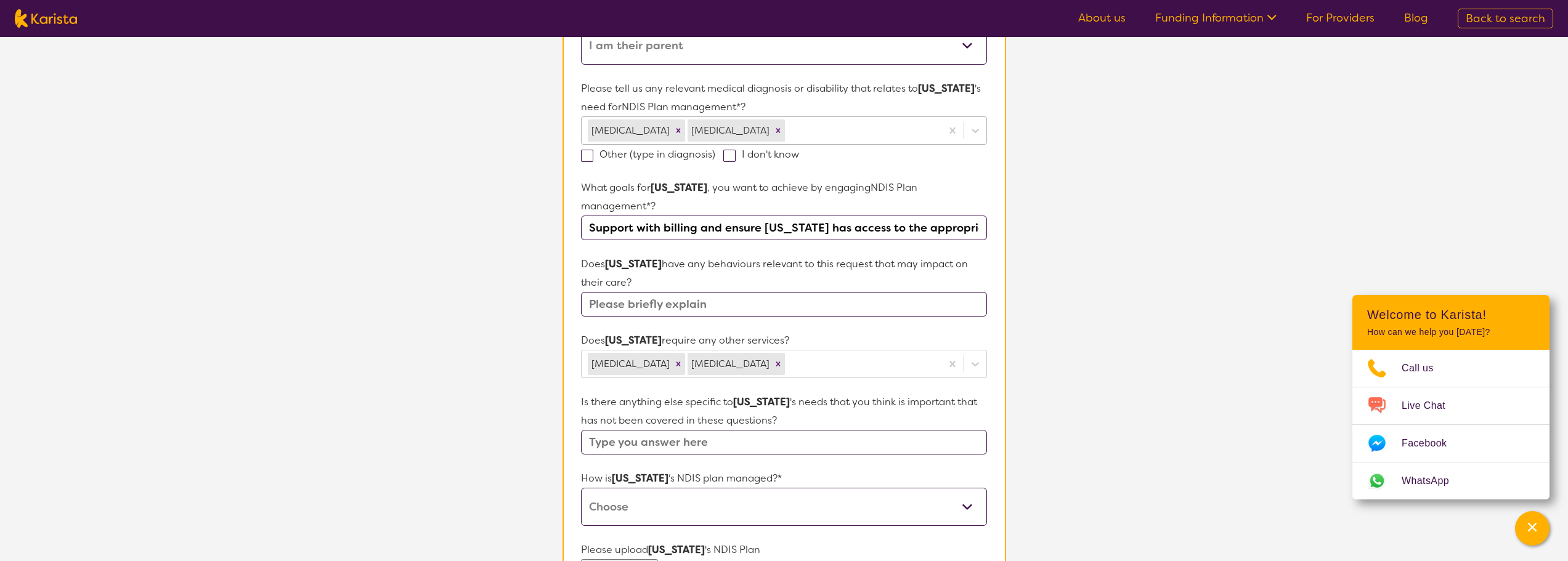
click at [769, 292] on input "text" at bounding box center [784, 304] width 406 height 25
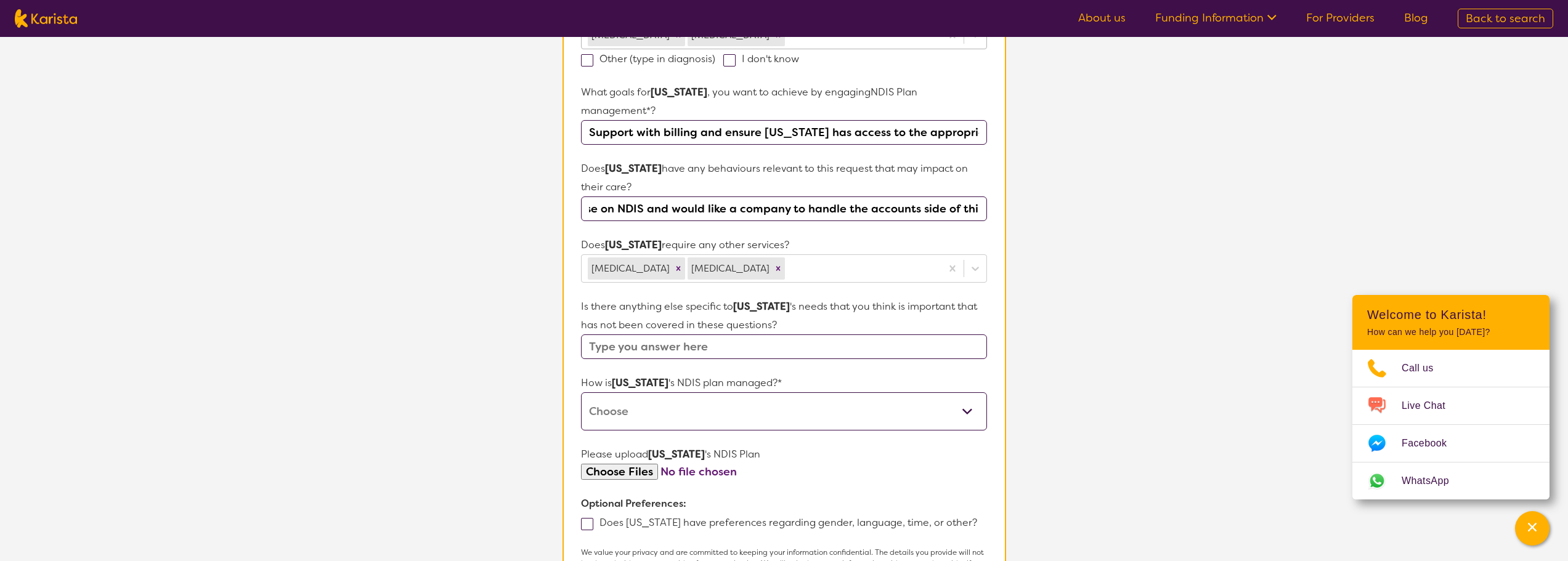
scroll to position [431, 0]
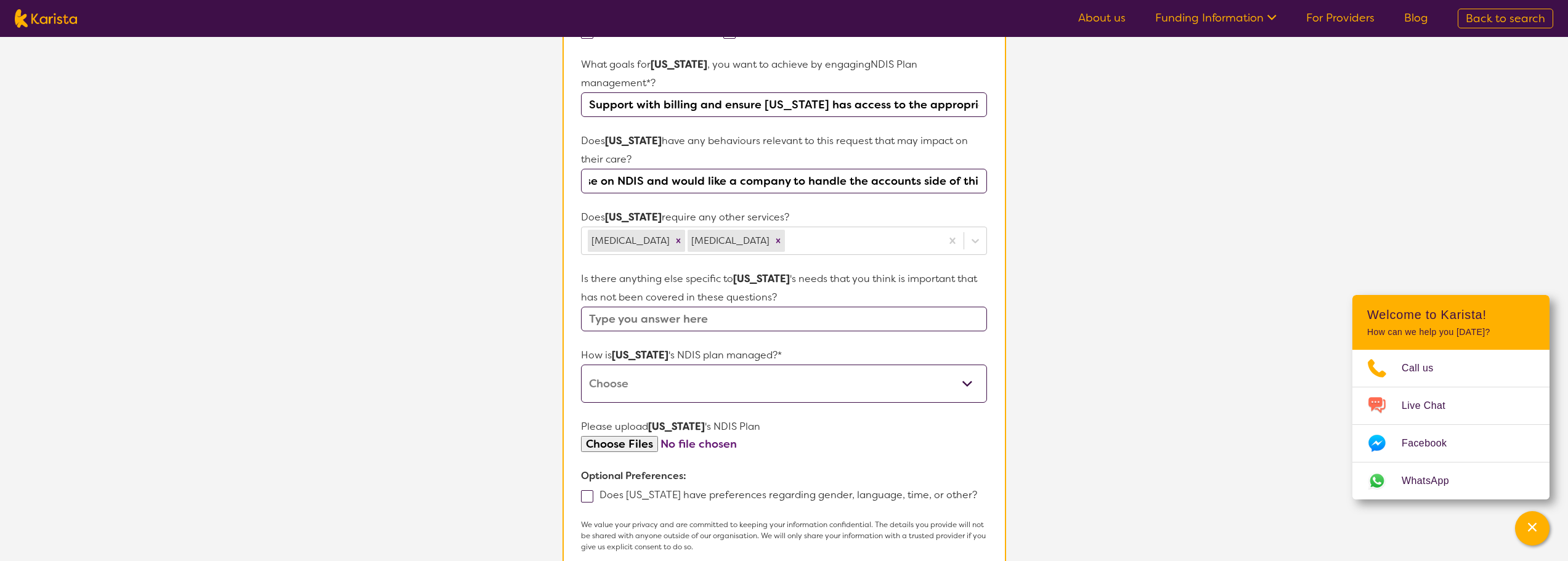
type input "I have supports in place NDIS funding has just come through i would now just li…"
click at [761, 307] on input "text" at bounding box center [784, 318] width 406 height 25
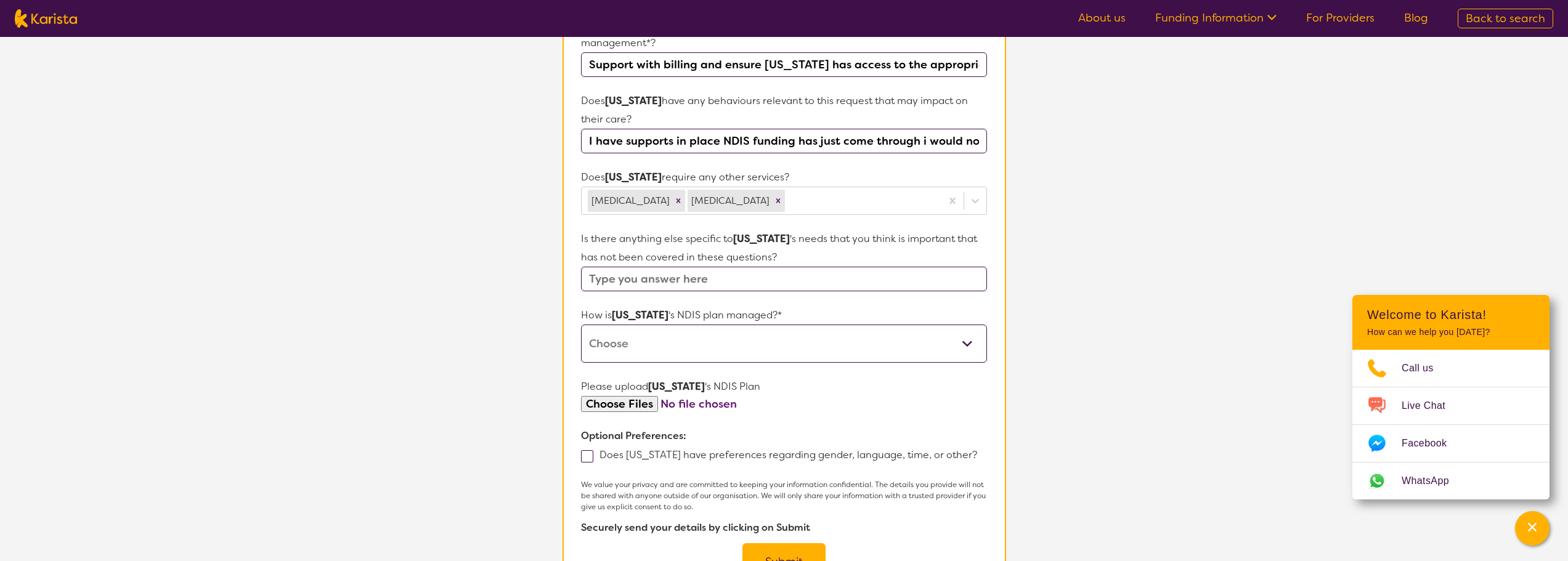
scroll to position [493, 0]
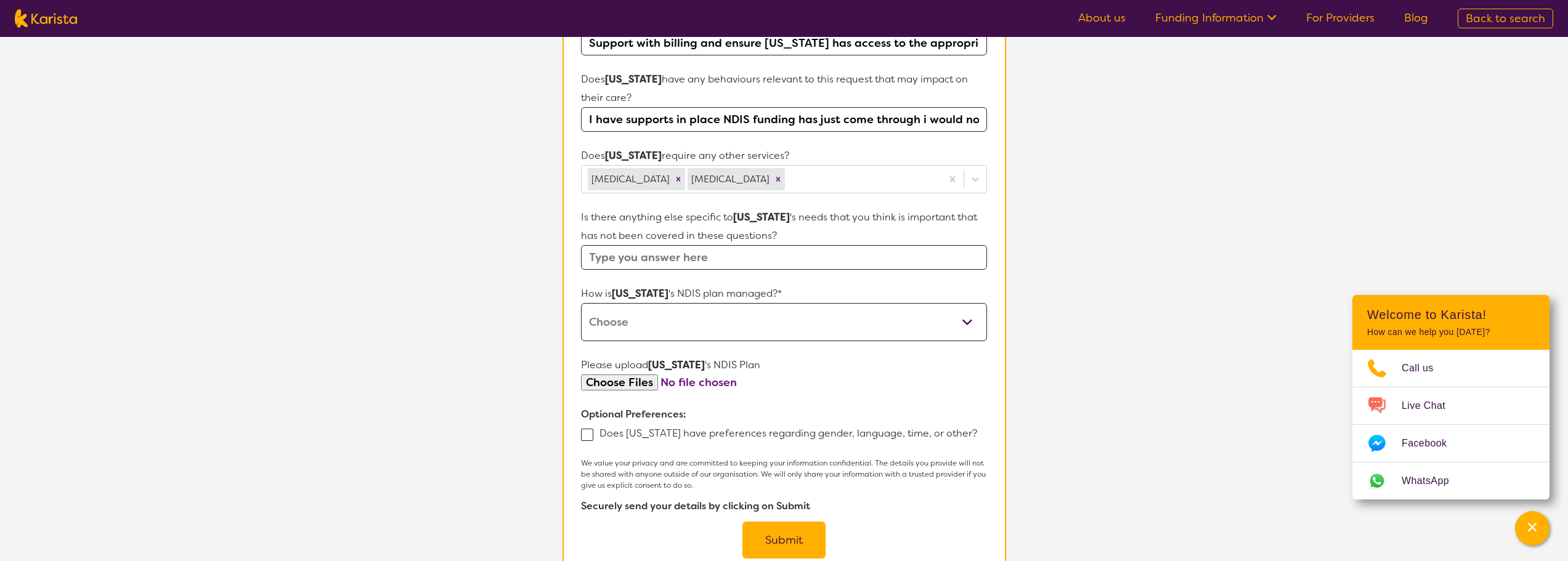
click at [758, 314] on select "Self-managed NDIS plan Managed by a registered plan management provider (not th…" at bounding box center [784, 322] width 406 height 38
click at [1168, 269] on section "L About You 2 Participant Details 3 Confirmation Participant Details & Service …" at bounding box center [784, 88] width 1568 height 1088
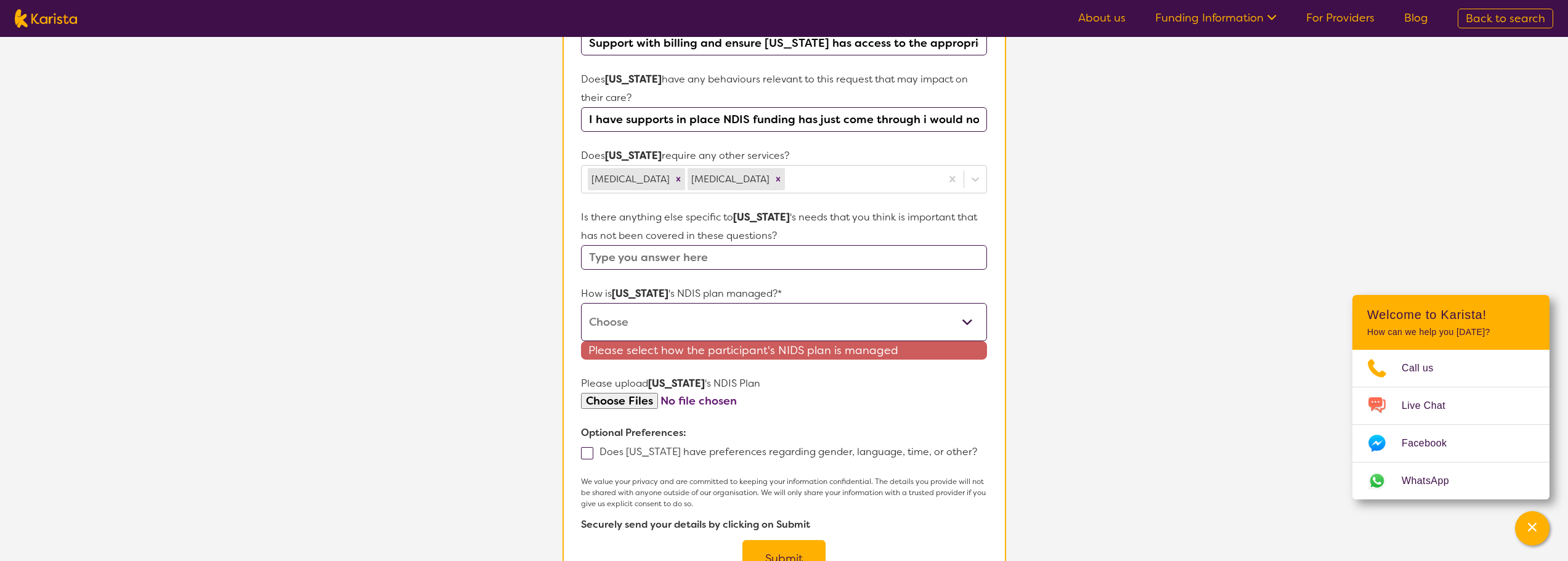
click at [1070, 307] on section "L About You 2 Participant Details 3 Confirmation Participant Details & Service …" at bounding box center [784, 97] width 1568 height 1106
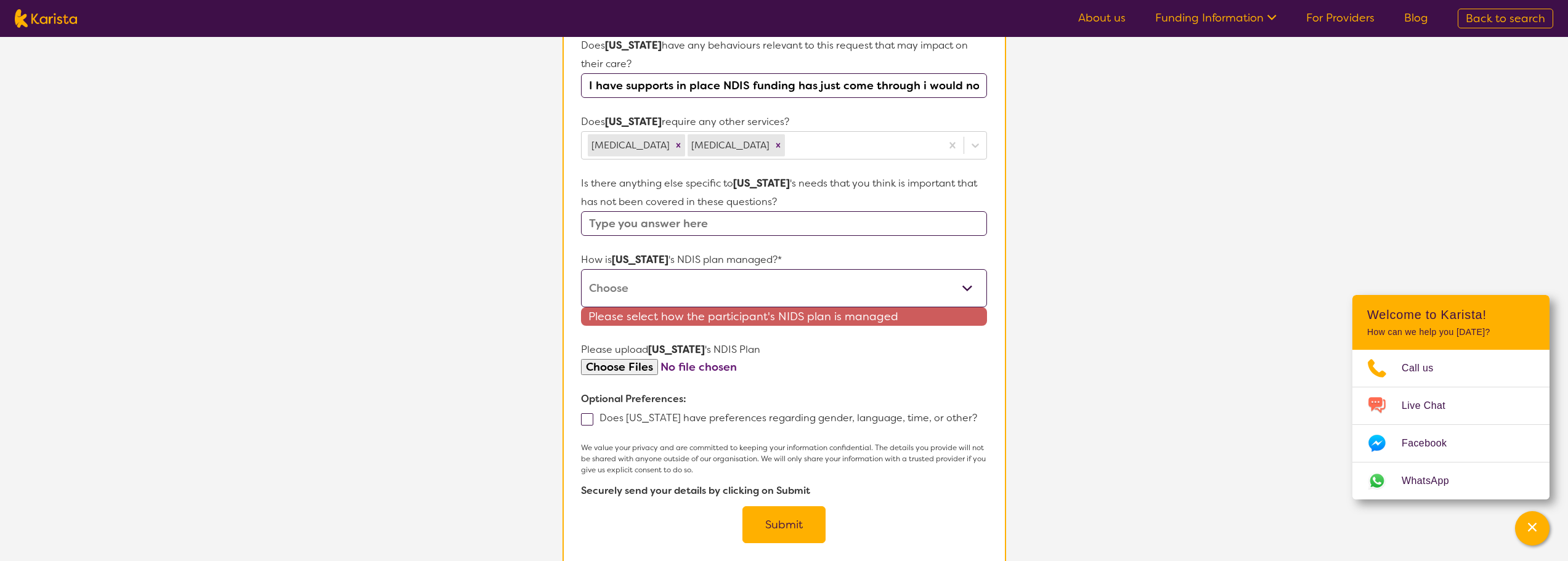
scroll to position [555, 0]
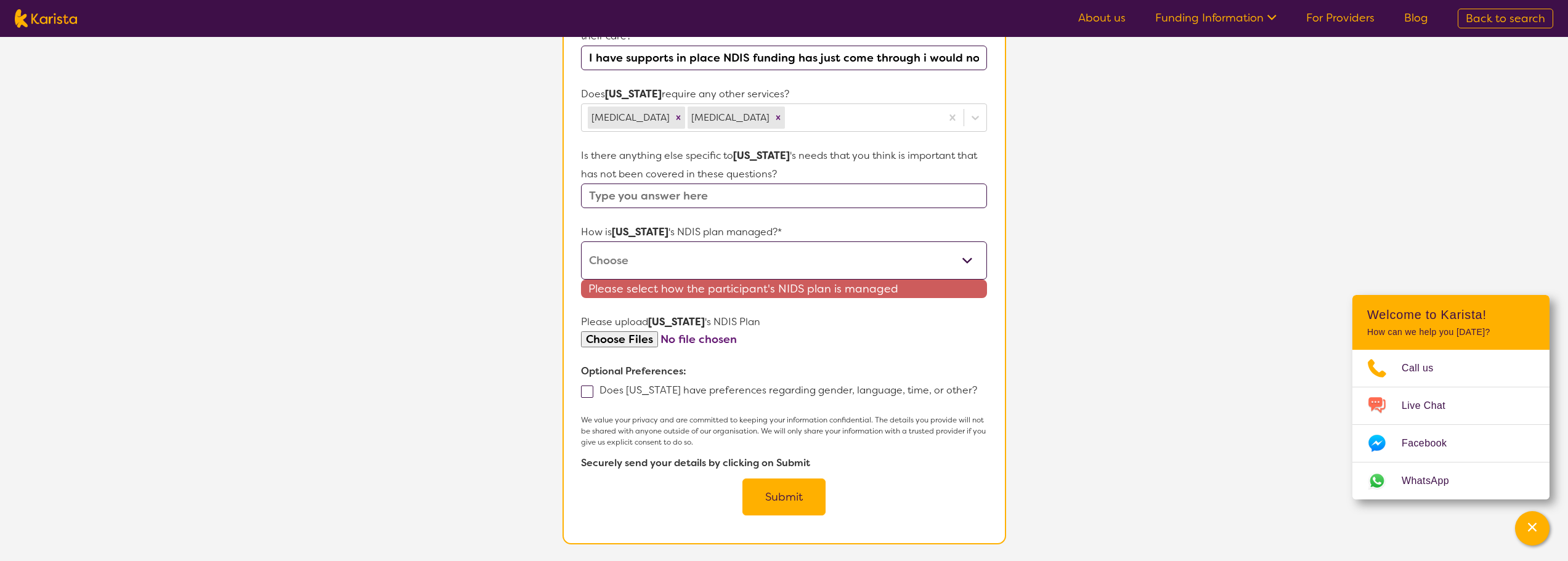
click at [712, 242] on select "Self-managed NDIS plan Managed by a registered plan management provider (not th…" at bounding box center [784, 261] width 406 height 38
select select "Plan Managed"
click at [581, 242] on select "Self-managed NDIS plan Managed by a registered plan management provider (not th…" at bounding box center [784, 261] width 406 height 38
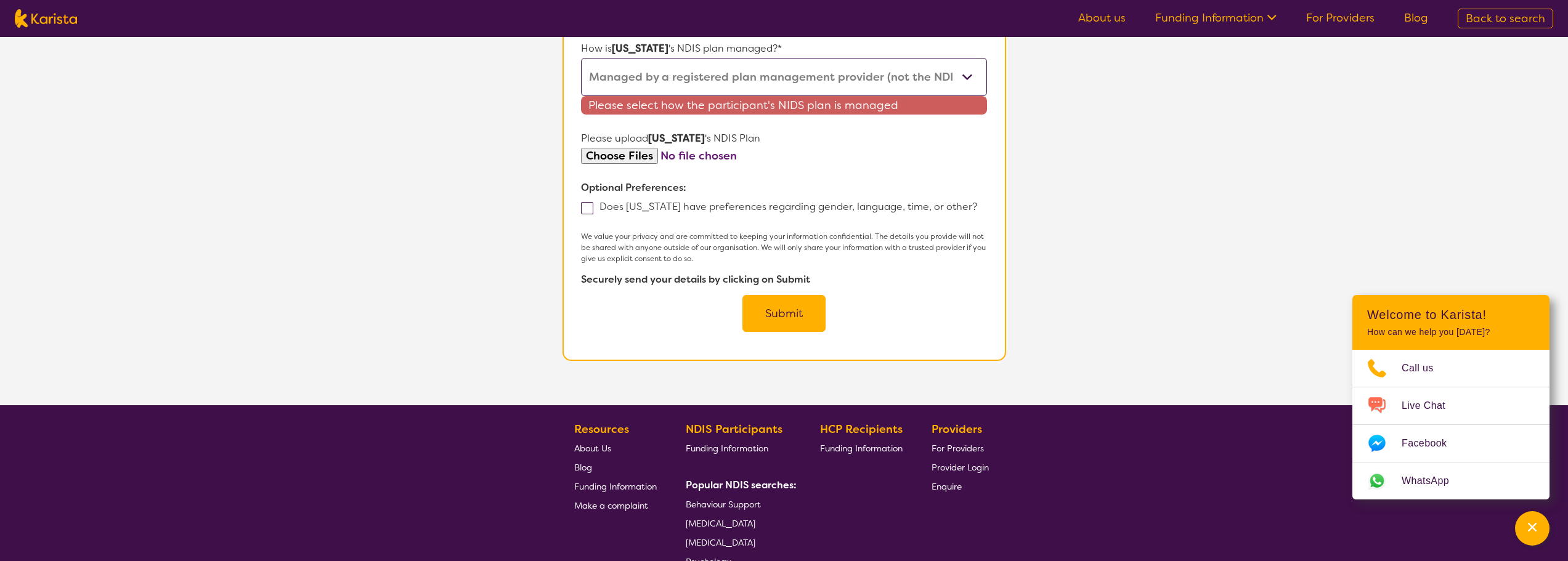
scroll to position [614, 0]
